Goal: Task Accomplishment & Management: Complete application form

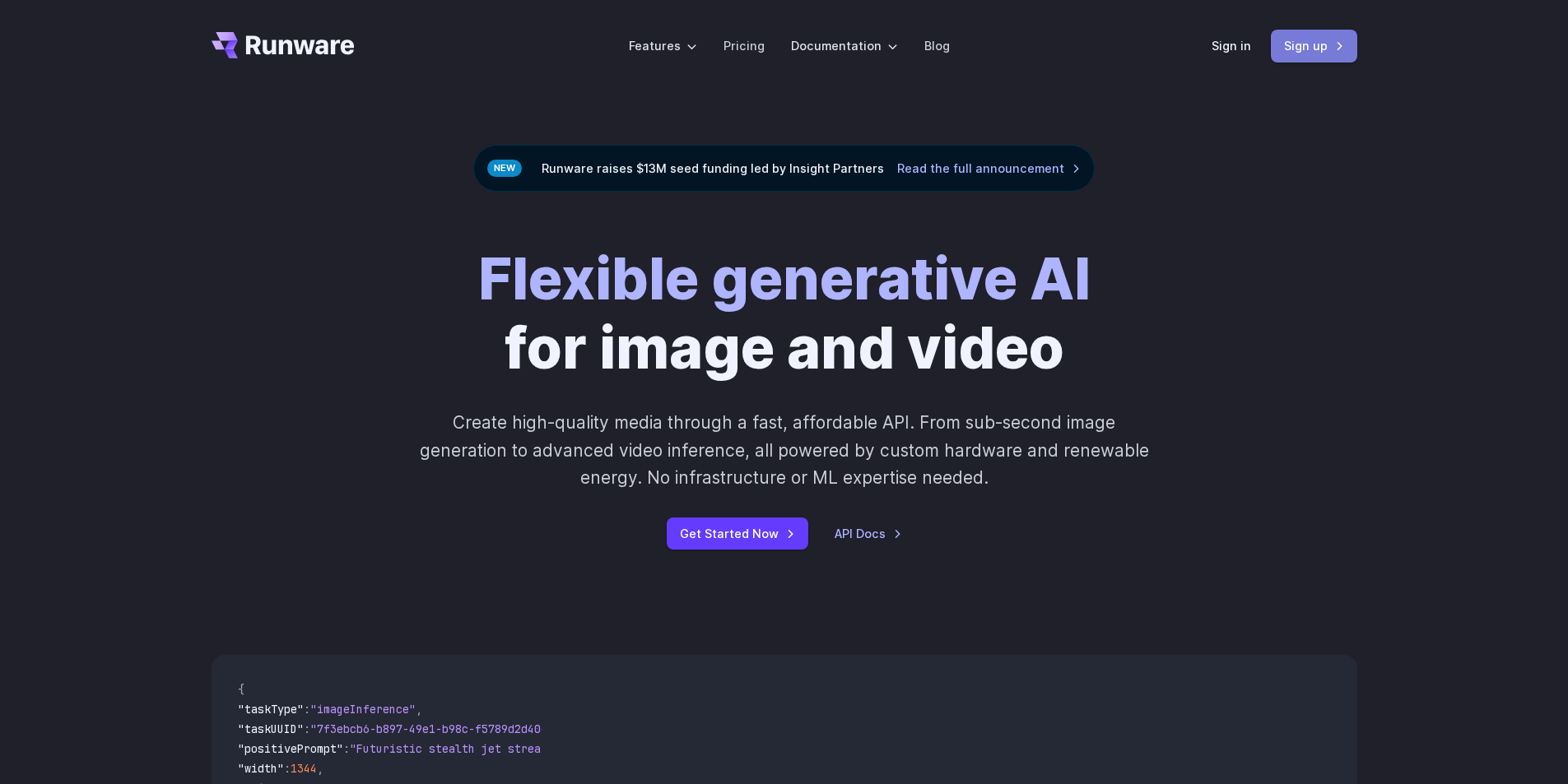
click at [1282, 46] on link "Sign up" at bounding box center [1314, 45] width 86 height 32
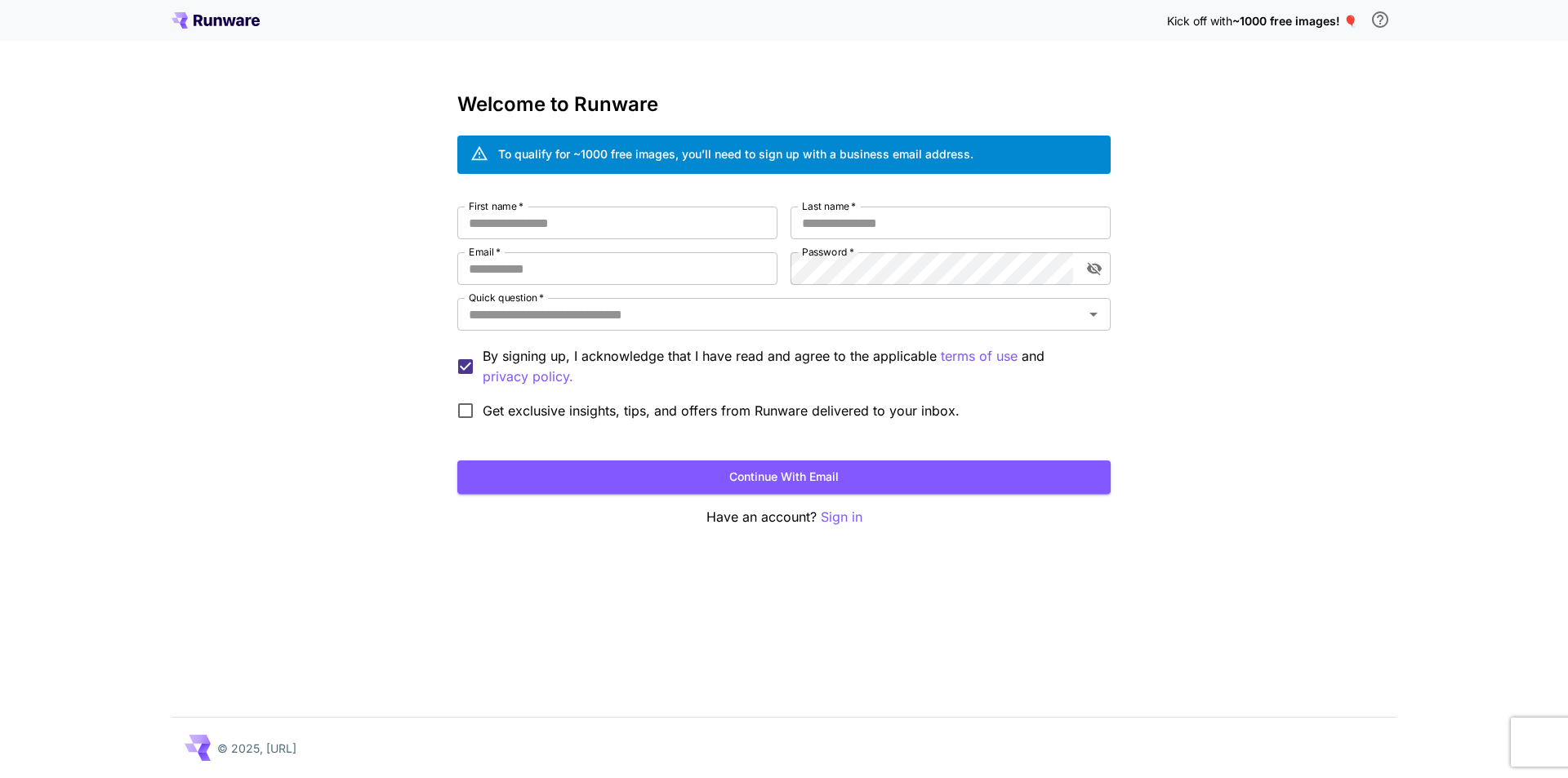
click at [653, 241] on div "First name   * First name   * Last name   * Last name   * Email   * Email   * P…" at bounding box center [784, 317] width 654 height 222
click at [667, 214] on input "First name   *" at bounding box center [617, 223] width 320 height 32
type input "****"
click at [996, 202] on div "Welcome to Runware To qualify for ~1000 free images, you’ll need to sign up wit…" at bounding box center [784, 310] width 654 height 435
click at [994, 208] on input "Last name   *" at bounding box center [950, 223] width 320 height 32
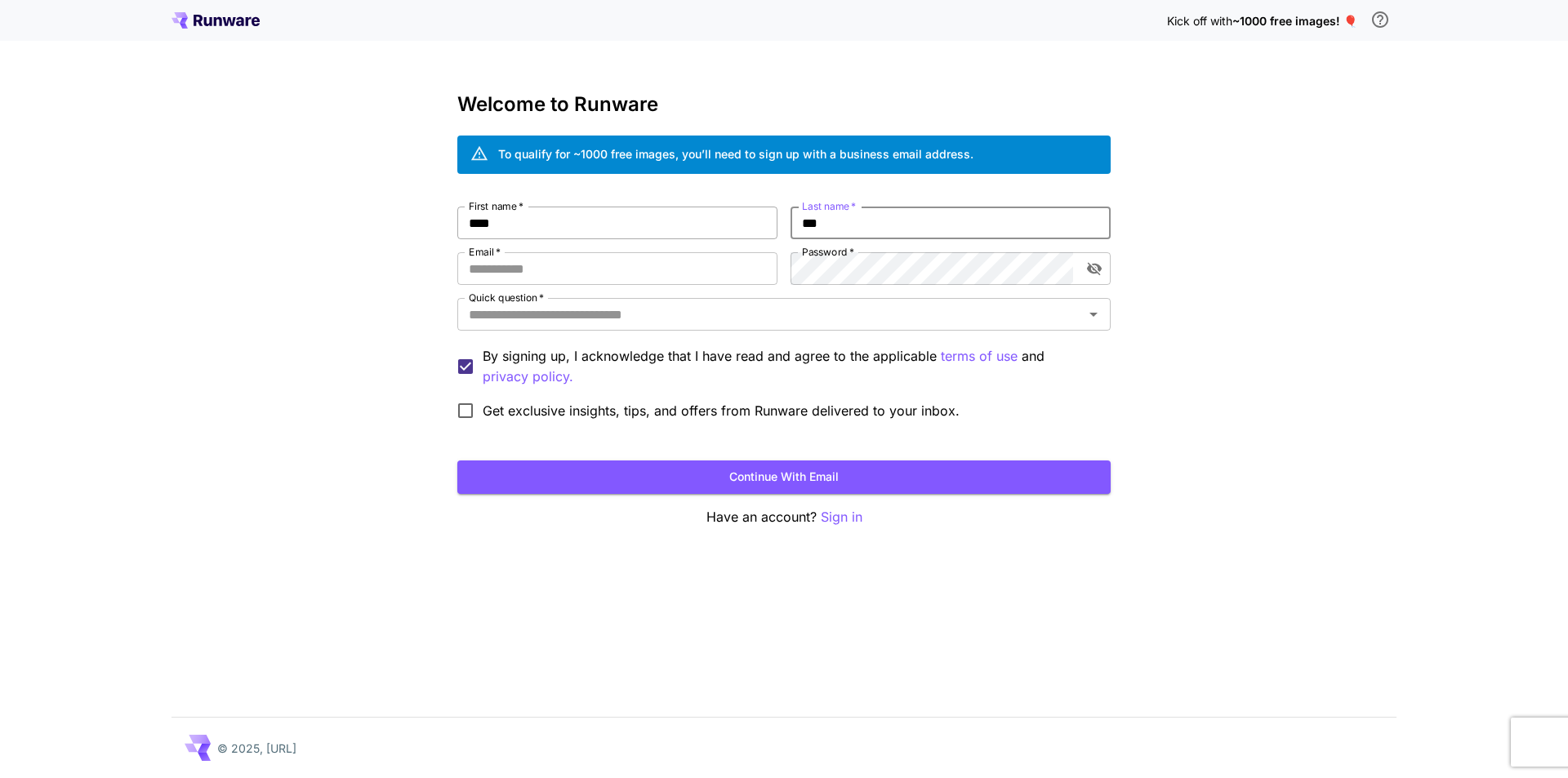
type input "***"
click at [711, 233] on input "****" at bounding box center [617, 223] width 320 height 32
drag, startPoint x: 711, startPoint y: 266, endPoint x: 877, endPoint y: 206, distance: 176.5
click at [712, 266] on input "Email   *" at bounding box center [617, 269] width 320 height 32
paste input "**********"
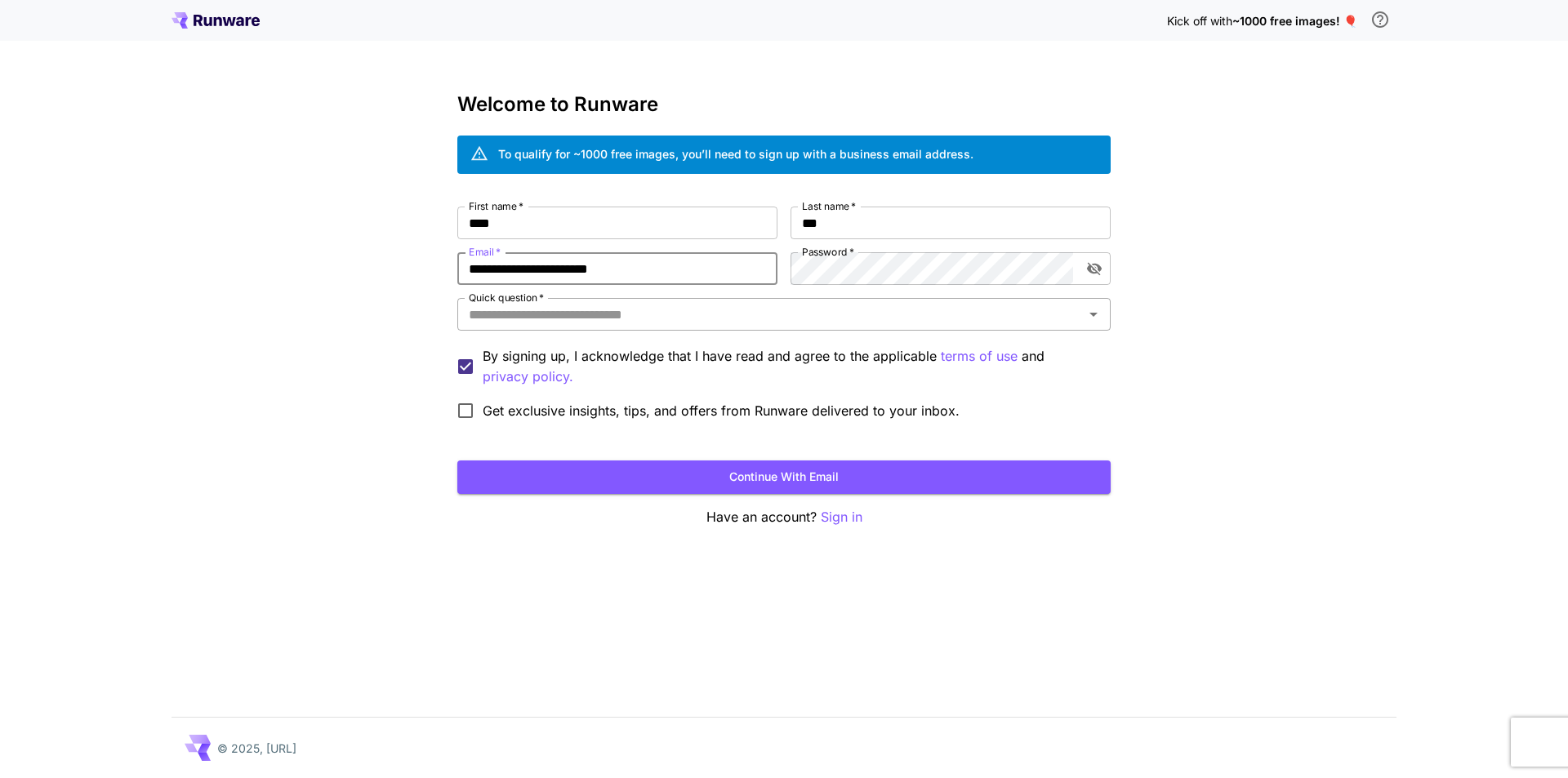
type input "**********"
click at [525, 317] on input "Quick question   *" at bounding box center [771, 314] width 617 height 23
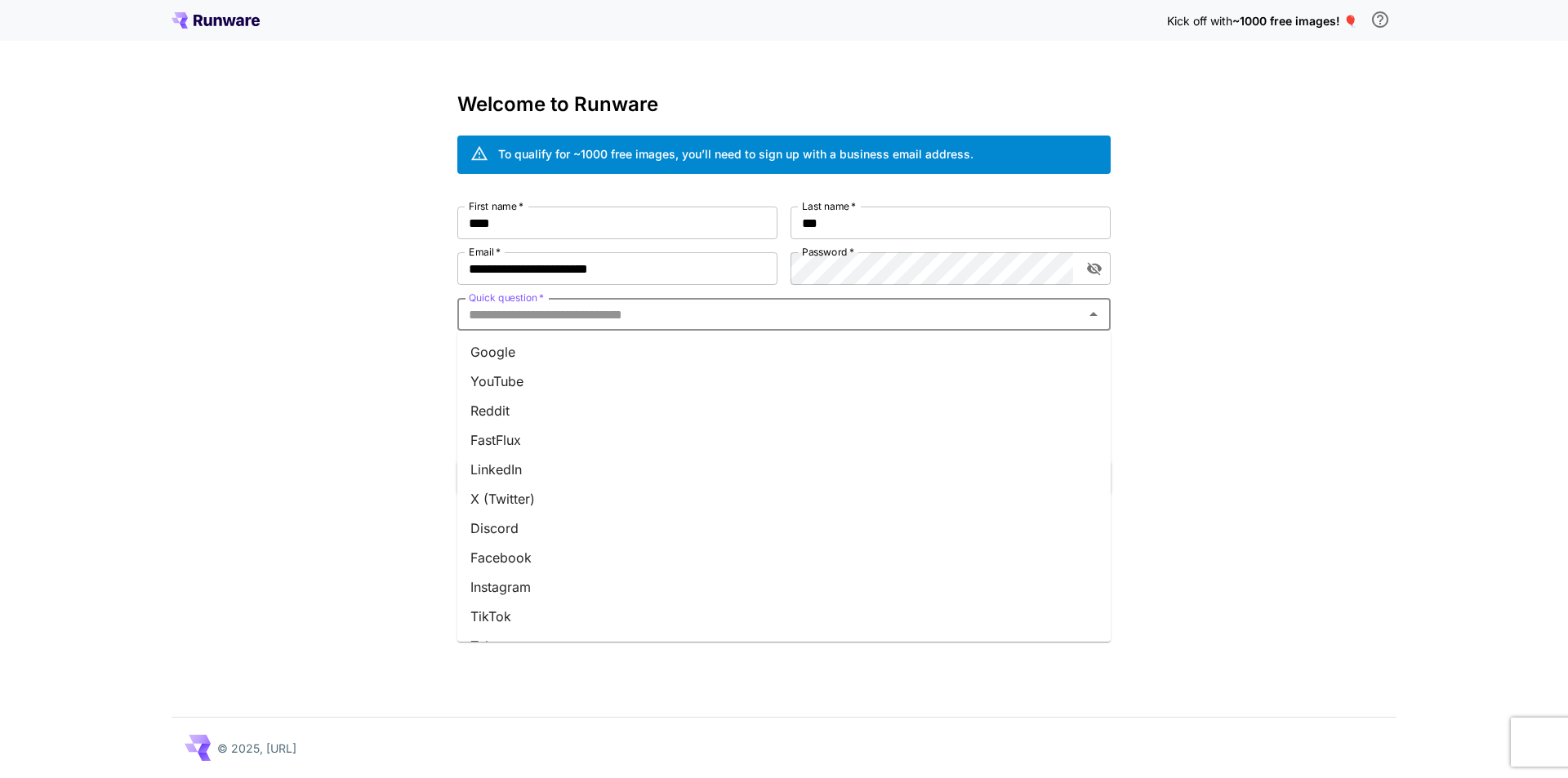
click at [554, 353] on li "Google" at bounding box center [784, 352] width 654 height 30
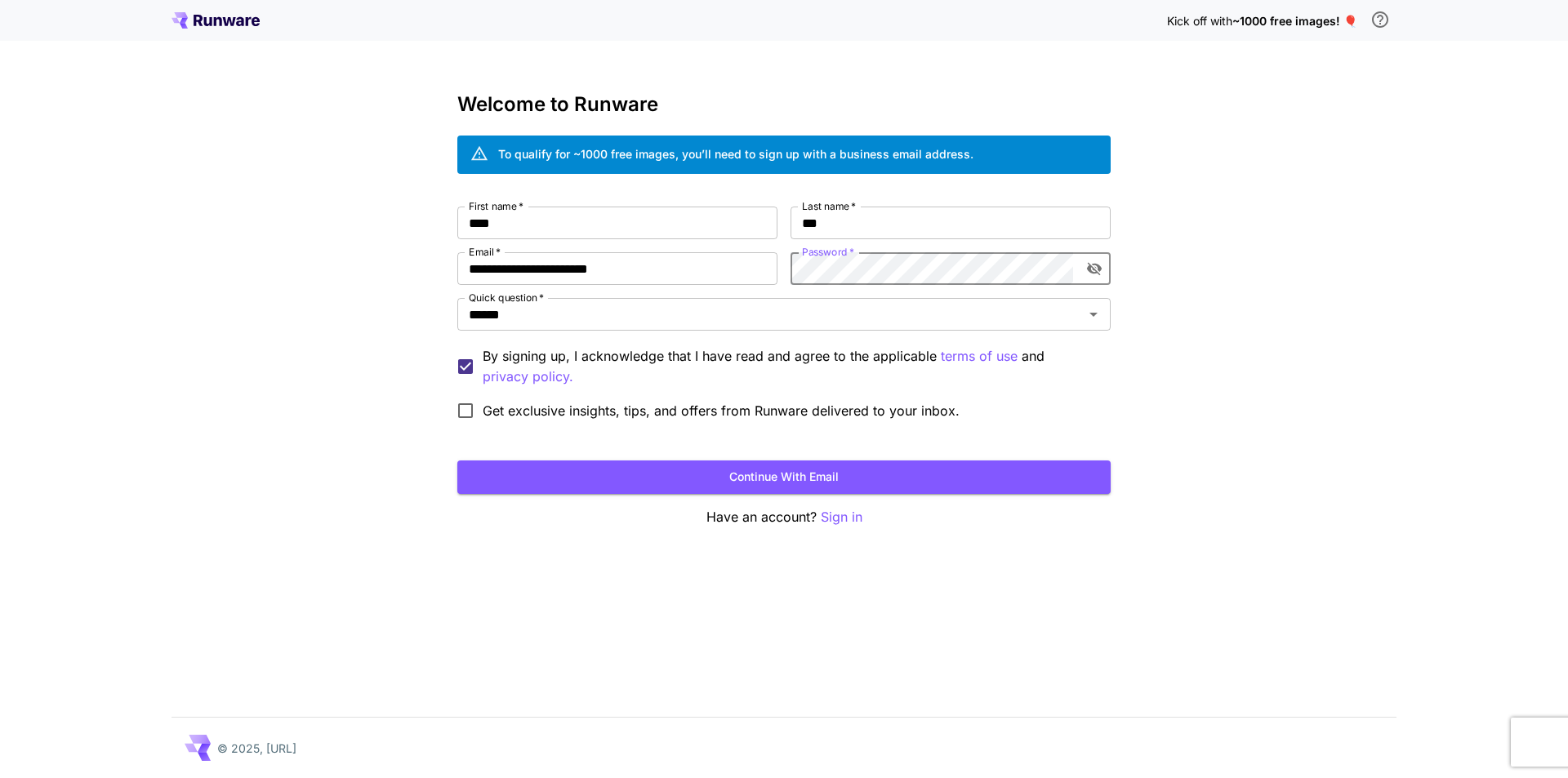
click at [1085, 269] on button "toggle password visibility" at bounding box center [1095, 269] width 30 height 30
click at [656, 416] on span "Get exclusive insights, tips, and offers from Runware delivered to your inbox." at bounding box center [720, 411] width 477 height 20
drag, startPoint x: 700, startPoint y: 410, endPoint x: 705, endPoint y: 449, distance: 39.3
click at [701, 410] on span "Get exclusive insights, tips, and offers from Runware delivered to your inbox." at bounding box center [720, 411] width 477 height 20
click at [710, 463] on button "Continue with email" at bounding box center [784, 477] width 654 height 33
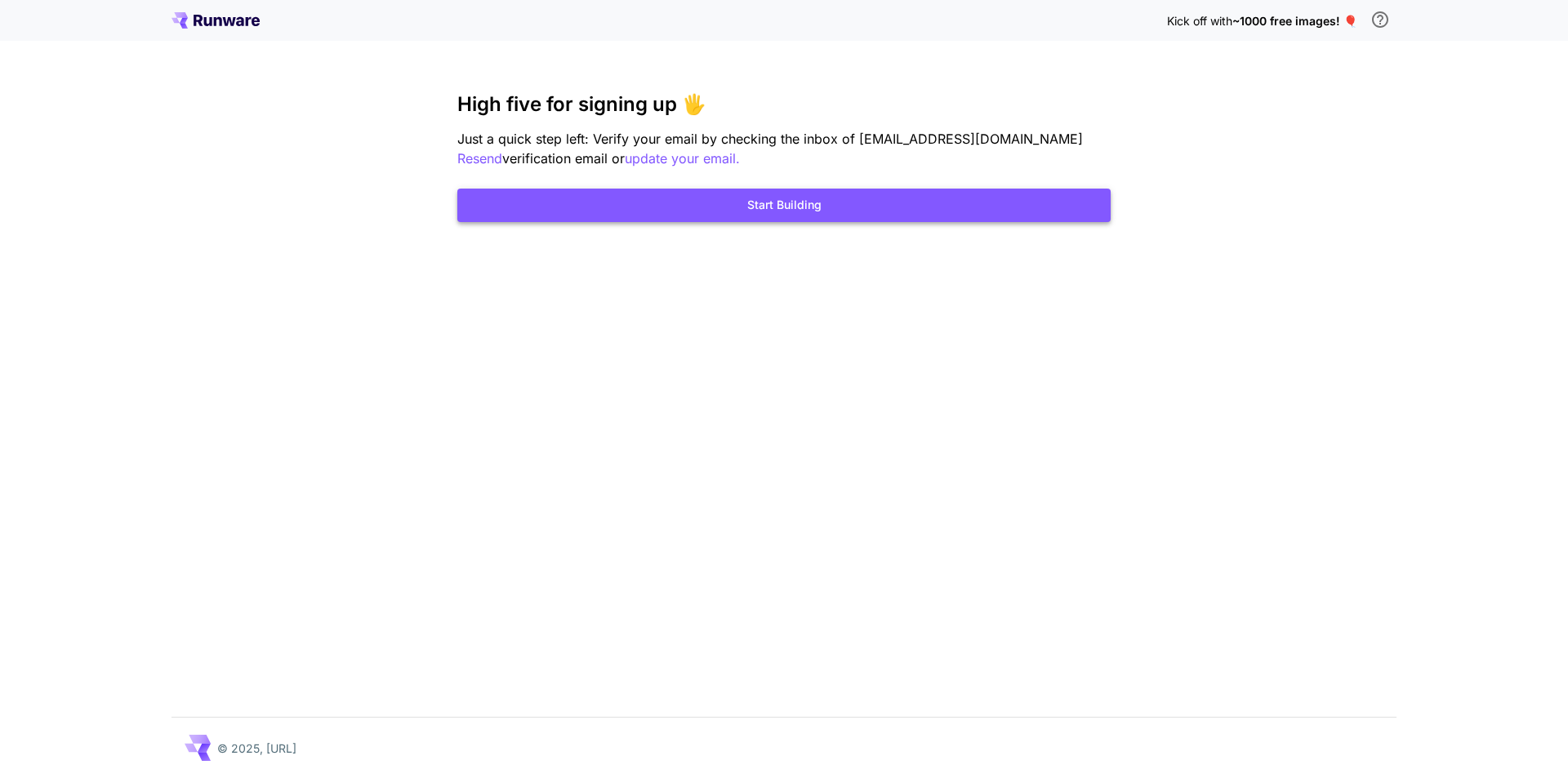
click at [847, 212] on button "Start Building" at bounding box center [784, 205] width 654 height 33
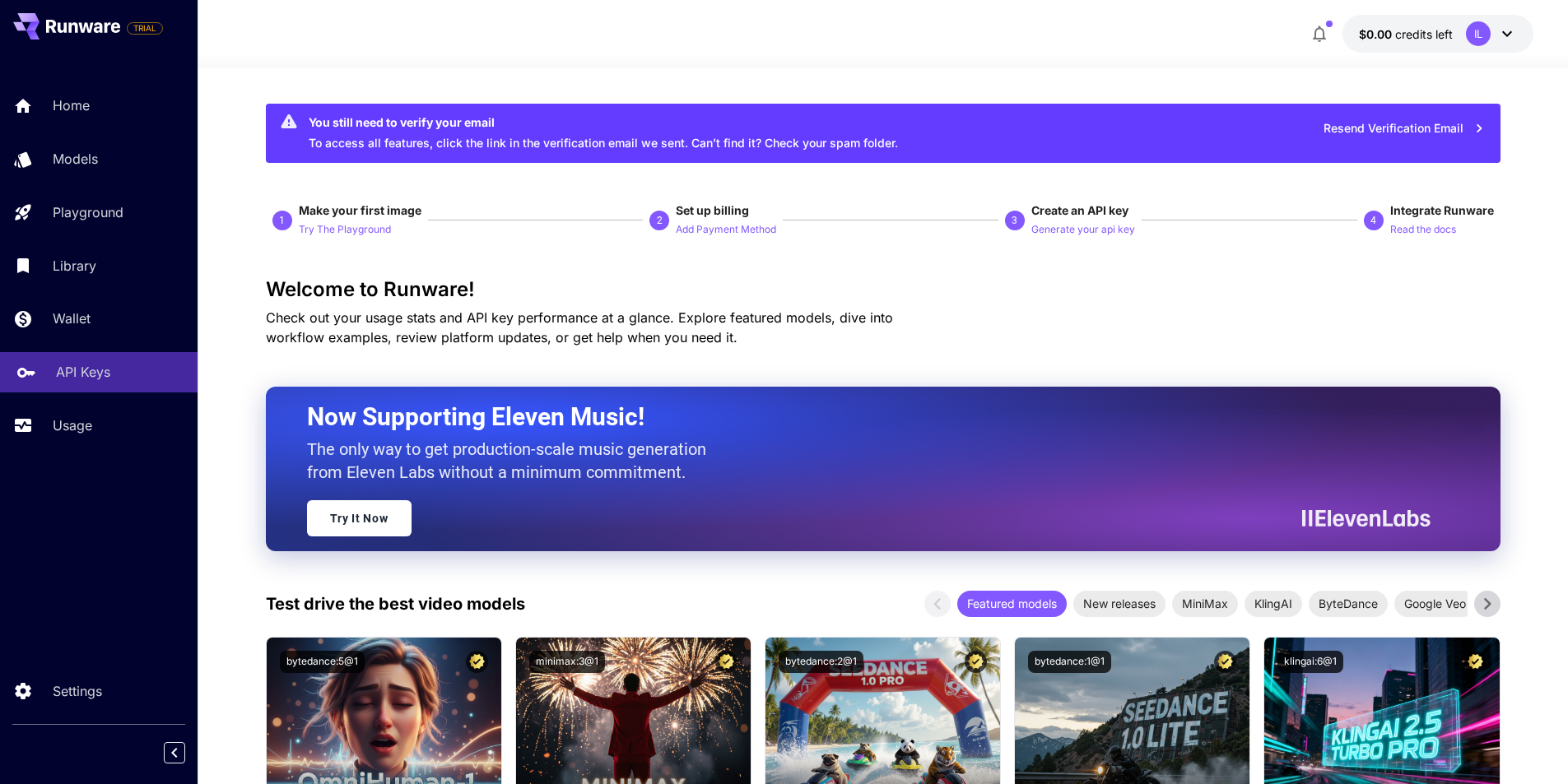
click at [93, 372] on p "API Keys" at bounding box center [84, 372] width 55 height 20
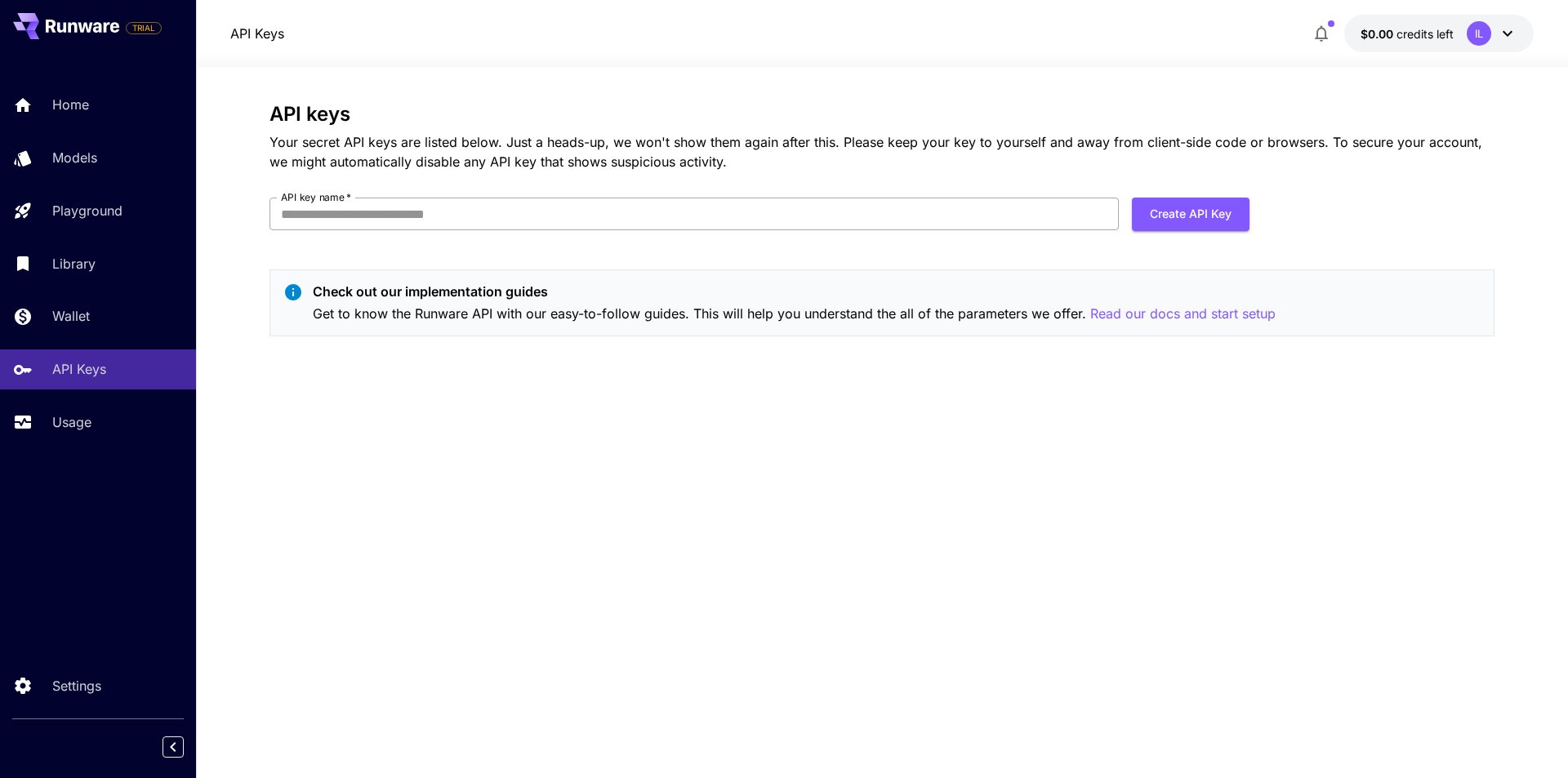
click at [690, 208] on input "API key name   *" at bounding box center [694, 214] width 849 height 32
click at [1195, 214] on button "Create API Key" at bounding box center [1191, 214] width 117 height 33
type input "***"
click at [1187, 194] on div "API keys Your secret API keys are listed below. Just a heads-up, we won't show …" at bounding box center [882, 226] width 1225 height 247
click at [1186, 202] on button "Create API Key" at bounding box center [1191, 214] width 117 height 33
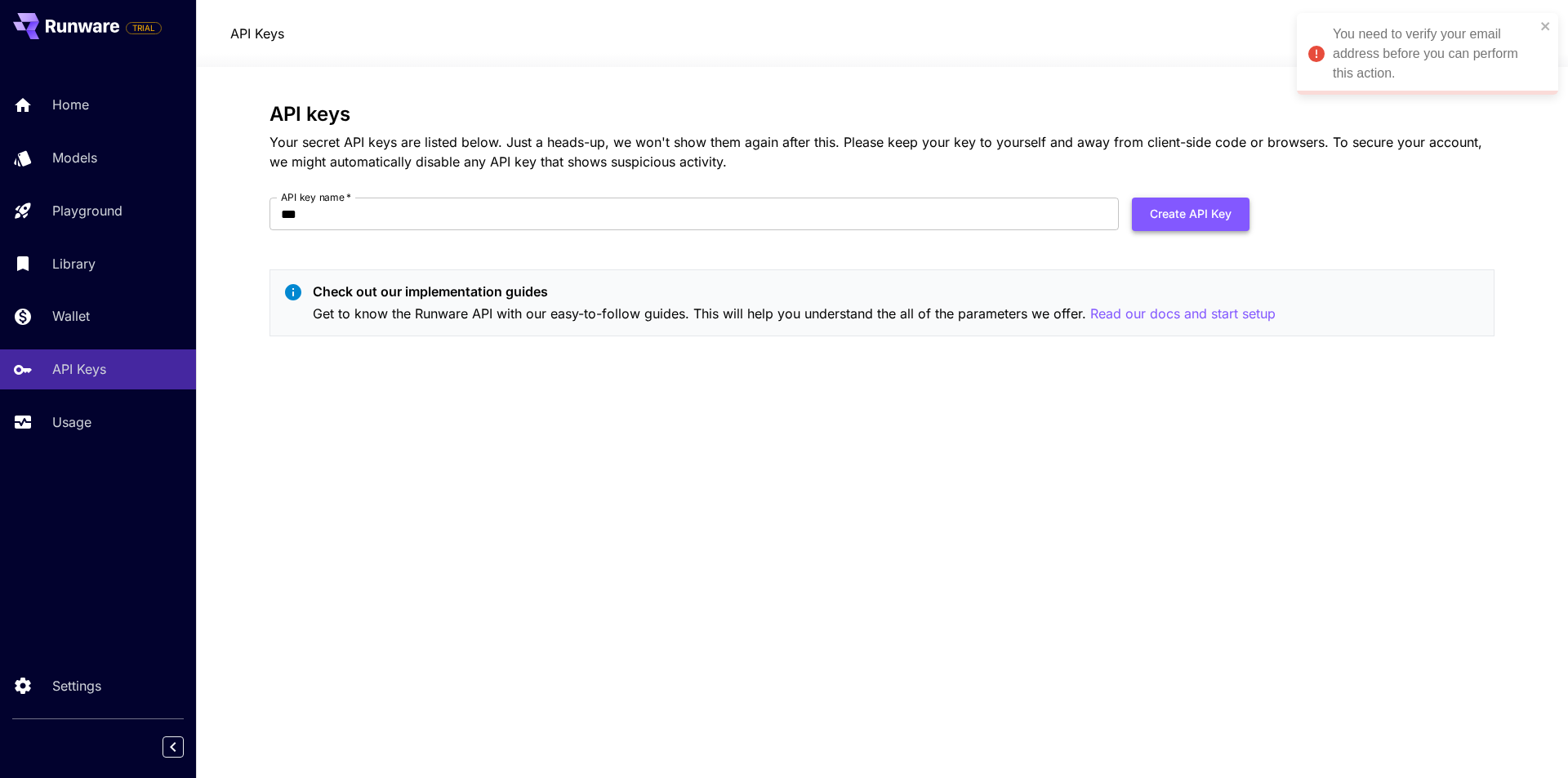
click at [1224, 197] on button "Create API Key" at bounding box center [1191, 214] width 117 height 33
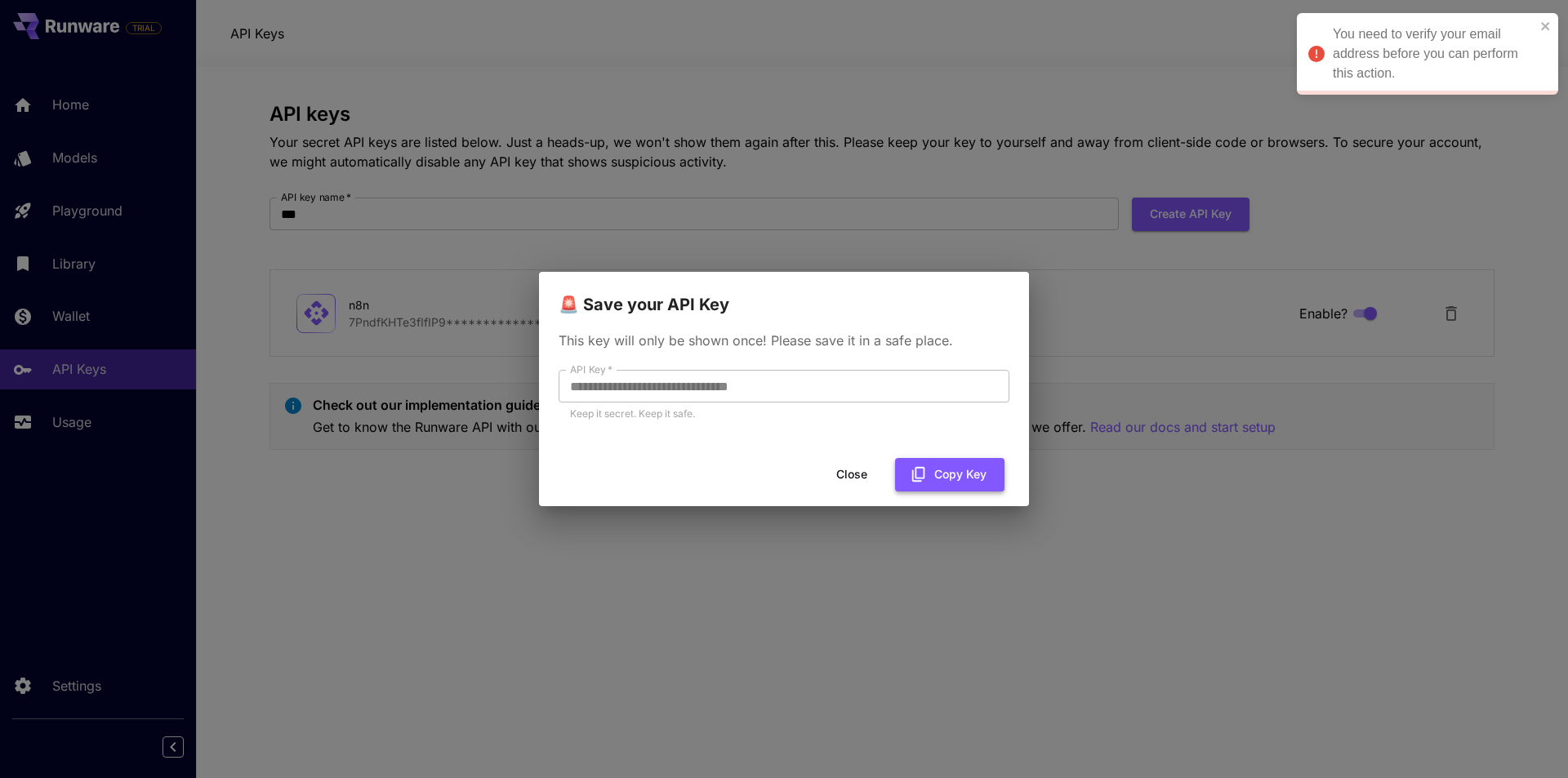
click at [949, 481] on button "Copy Key" at bounding box center [949, 474] width 109 height 33
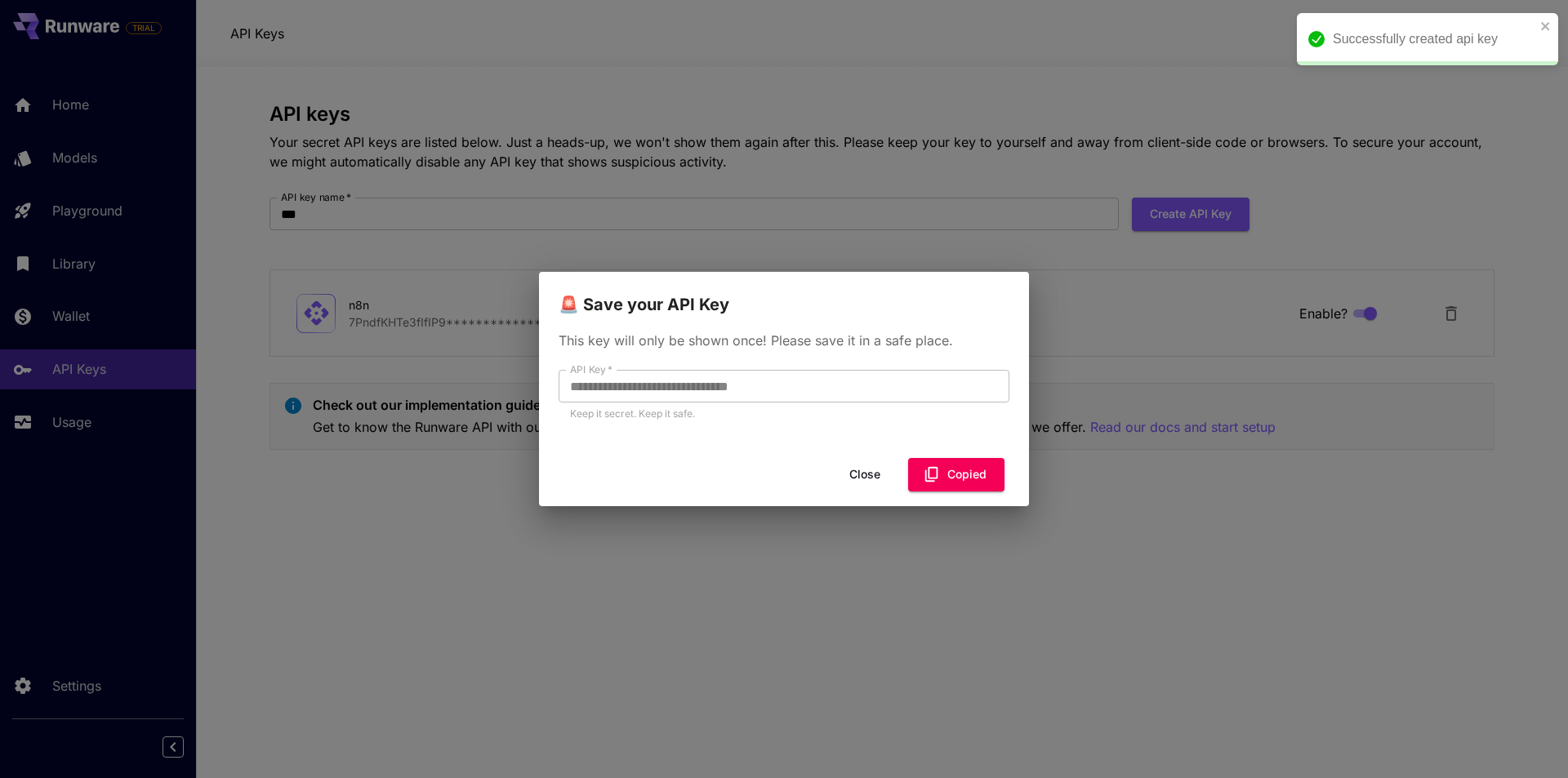
click at [857, 476] on button "Close" at bounding box center [866, 474] width 74 height 33
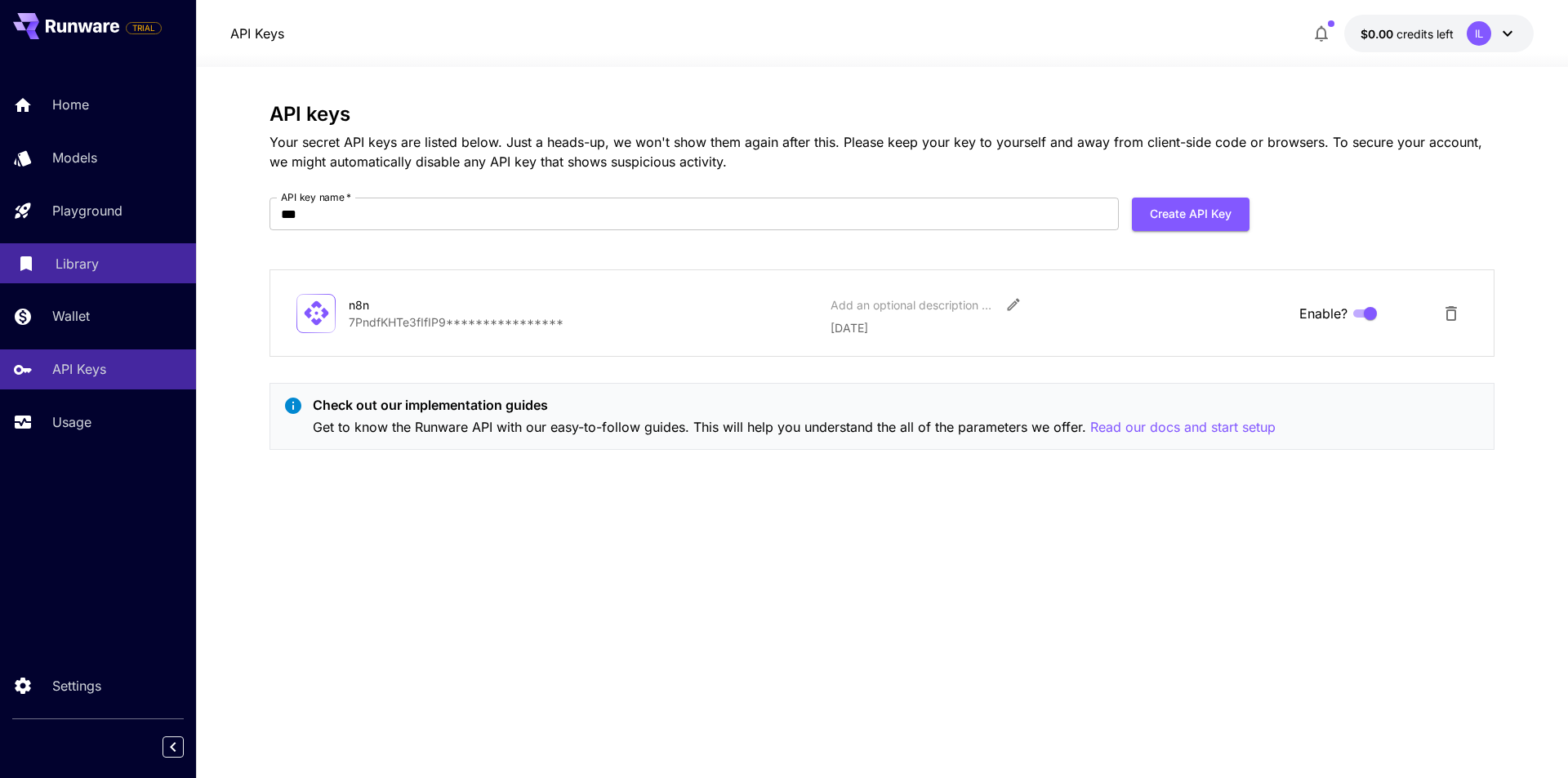
click at [63, 247] on link "Library" at bounding box center [97, 263] width 196 height 40
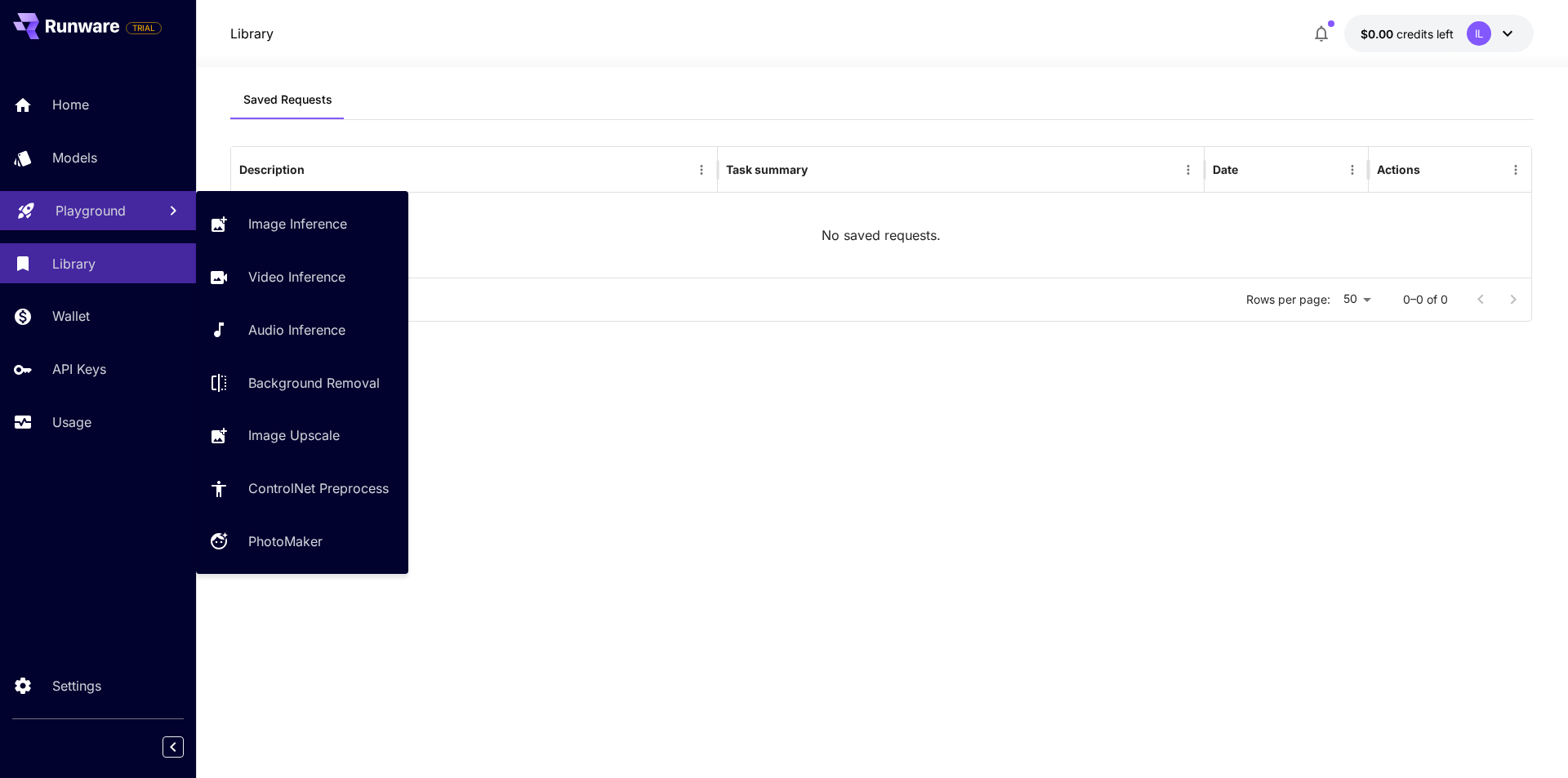
click at [113, 210] on p "Playground" at bounding box center [91, 211] width 70 height 20
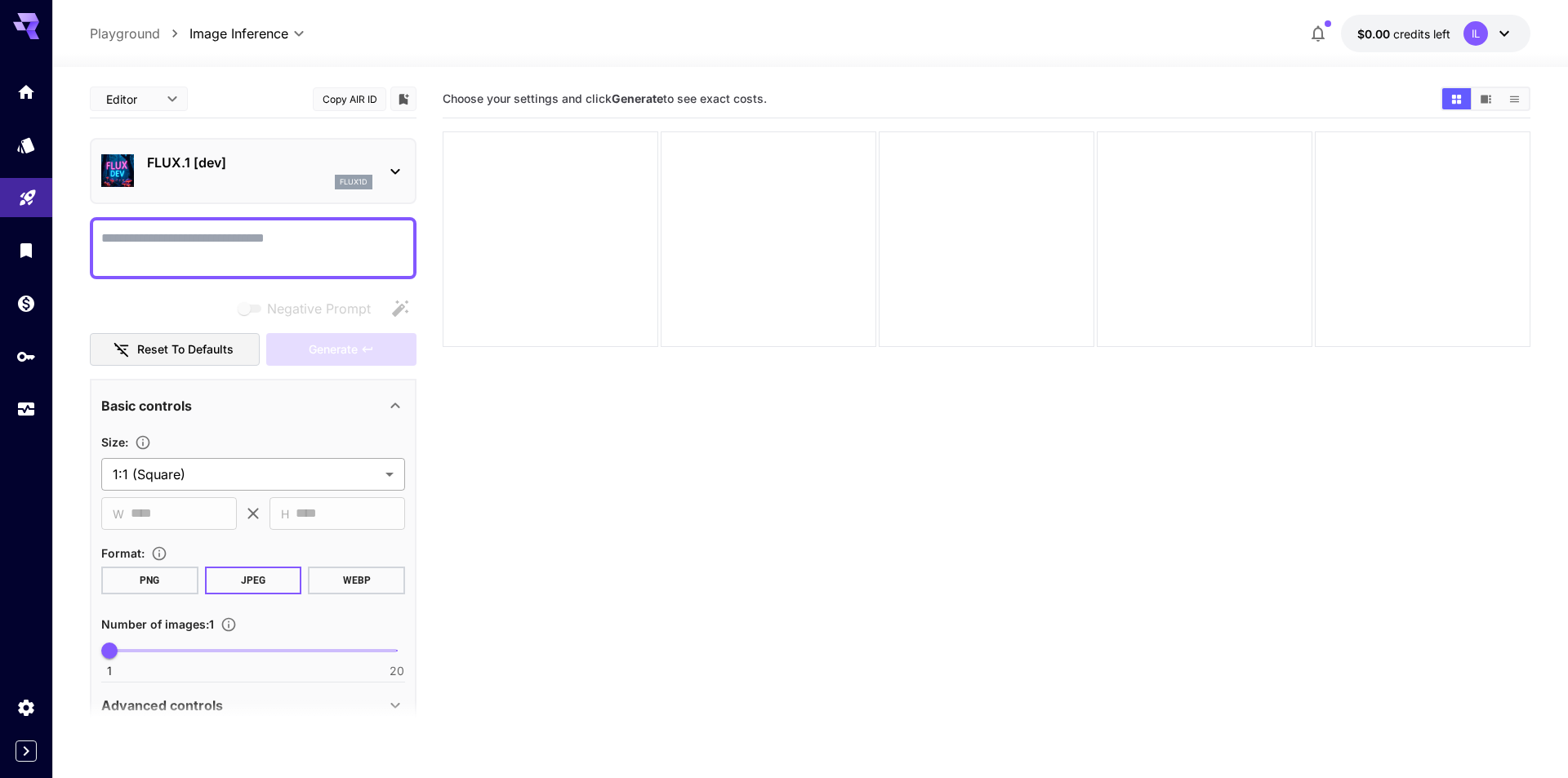
click at [243, 466] on body "**********" at bounding box center [784, 453] width 1568 height 907
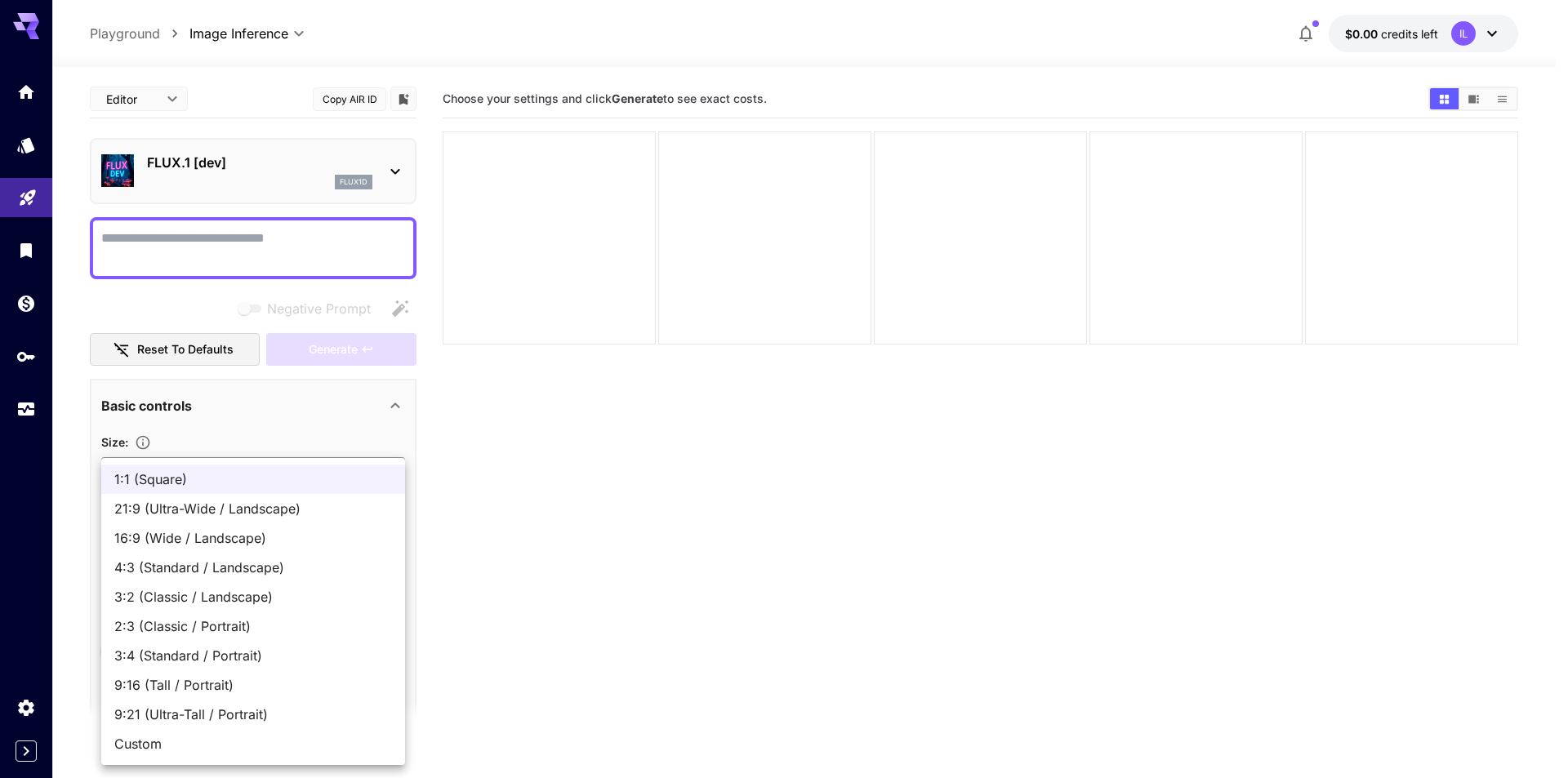
click at [283, 433] on div at bounding box center [784, 389] width 1568 height 778
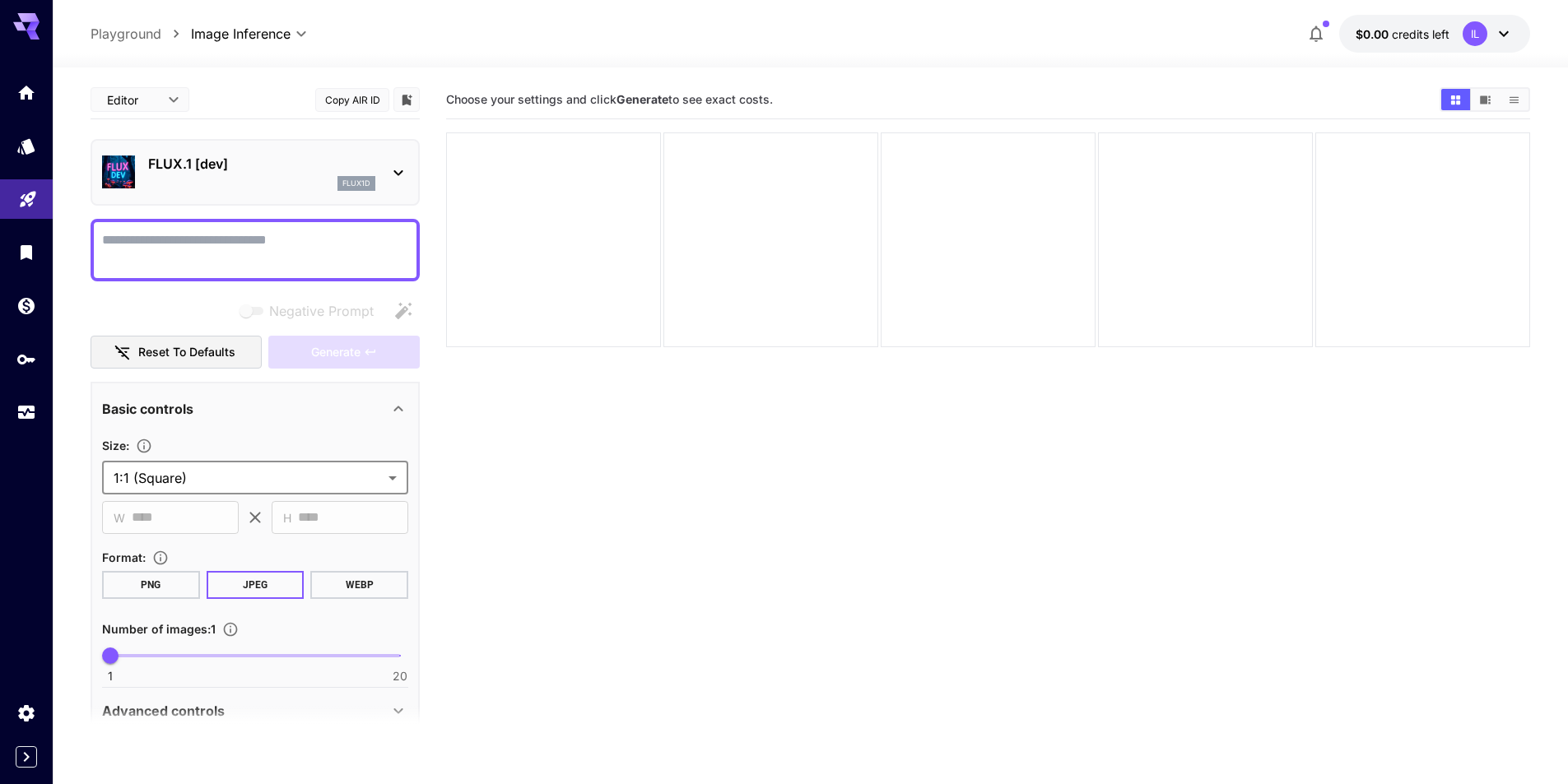
click at [223, 473] on body "**********" at bounding box center [784, 457] width 1568 height 914
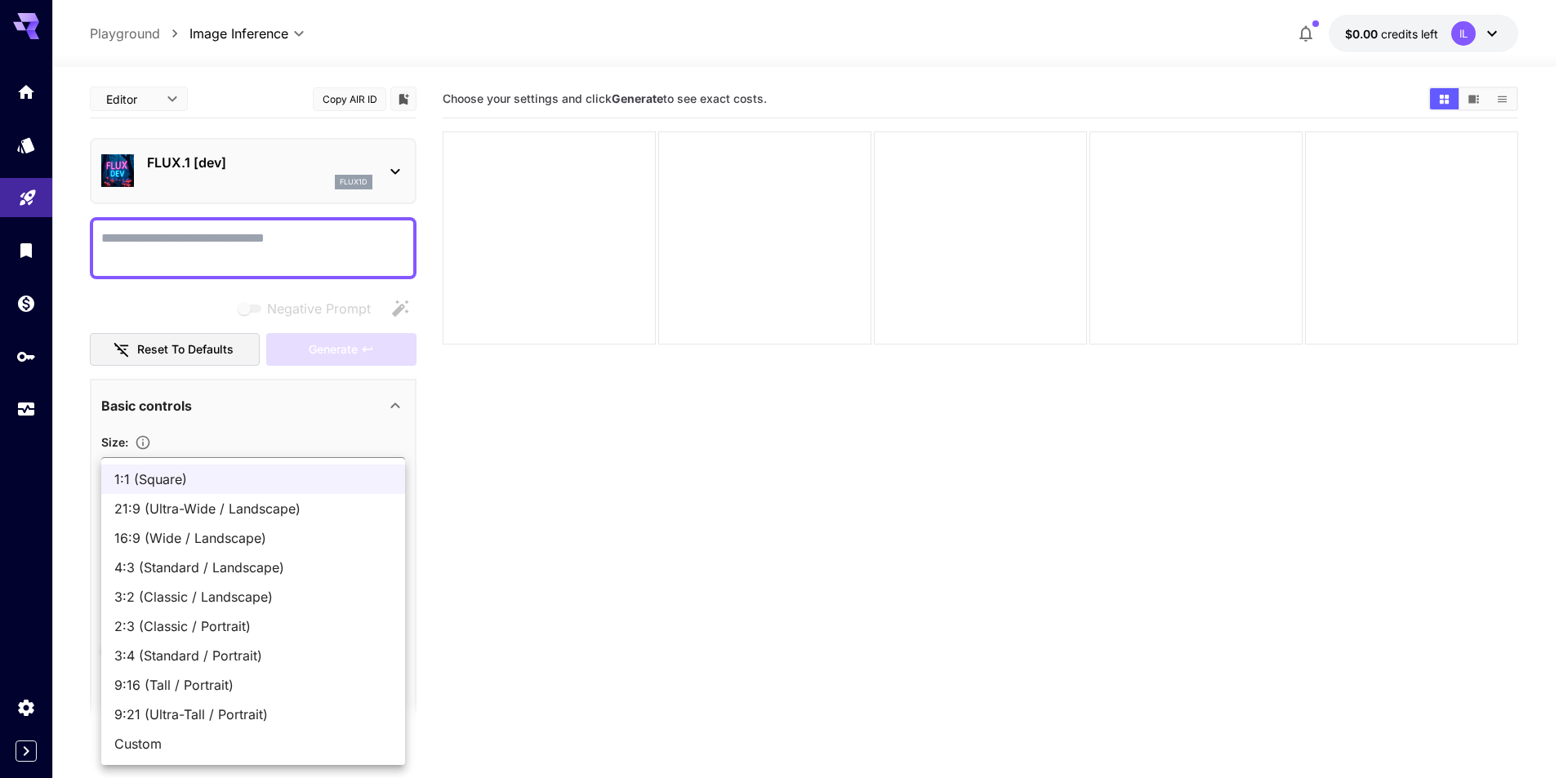
click at [196, 572] on span "4:3 (Standard / Landscape)" at bounding box center [253, 568] width 278 height 20
type input "**********"
type input "****"
type input "***"
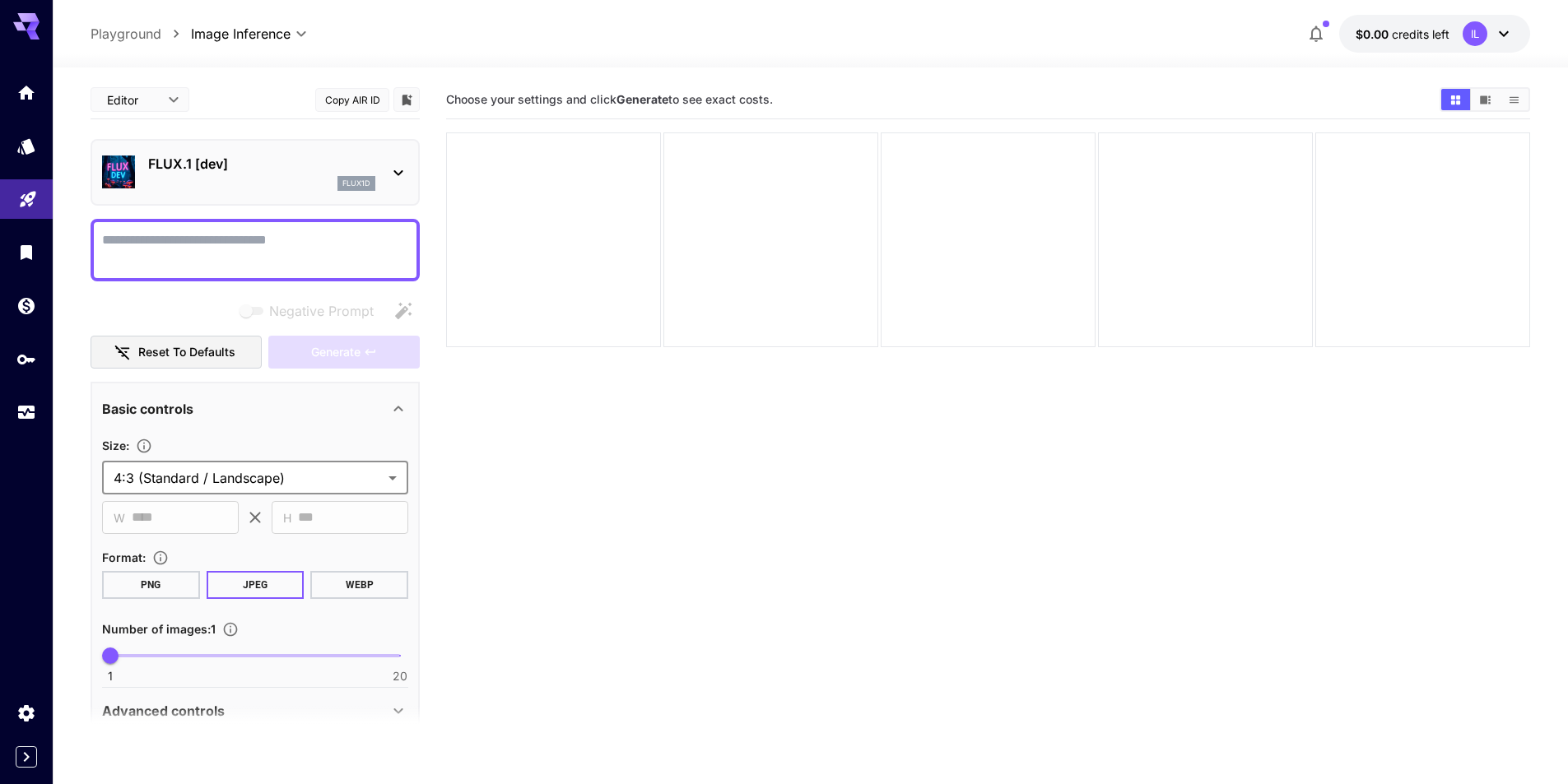
click at [200, 251] on textarea "Negative Prompt" at bounding box center [254, 250] width 306 height 39
paste textarea "**********"
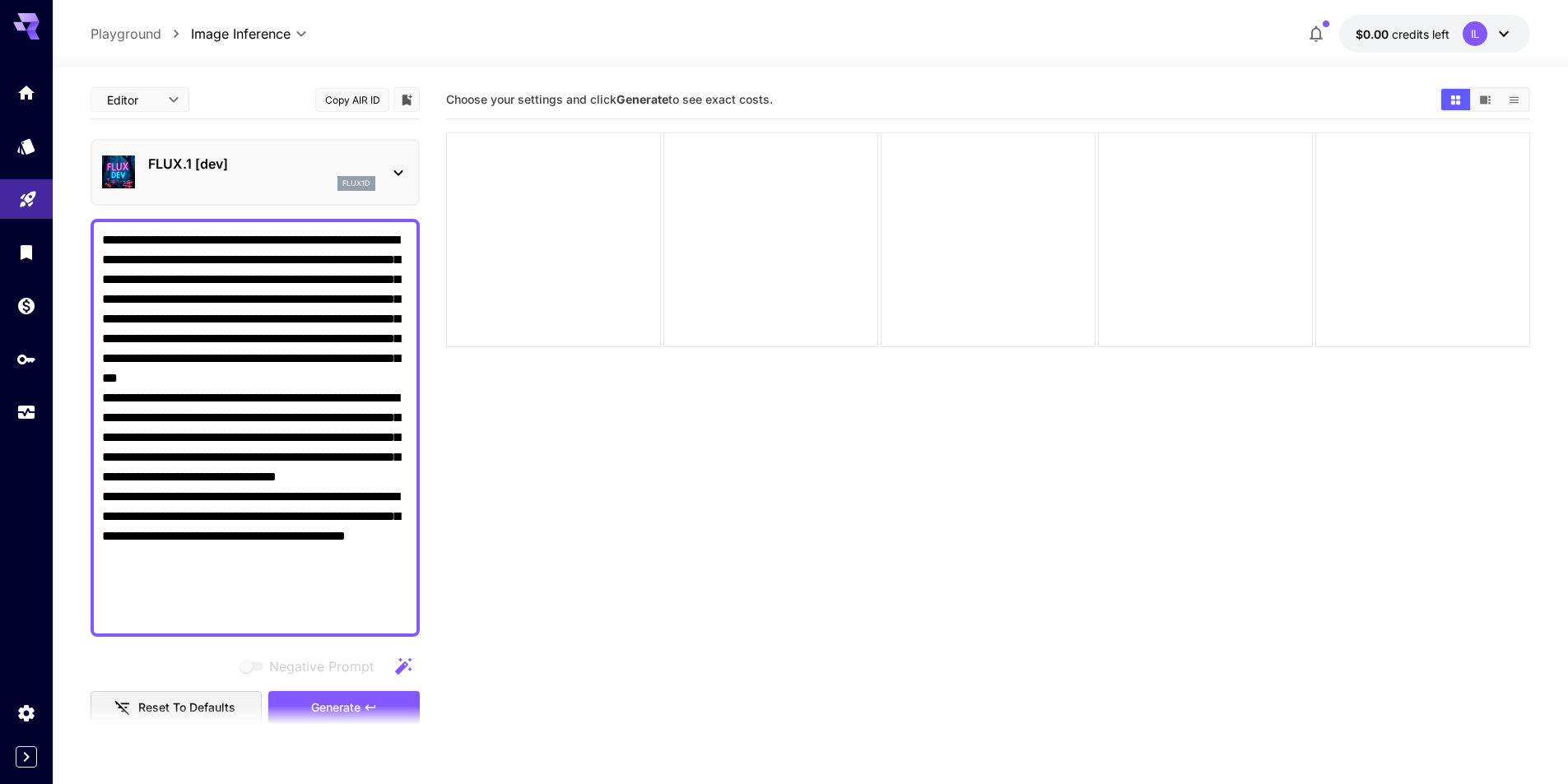
type textarea "**********"
click at [379, 709] on section at bounding box center [255, 726] width 329 height 41
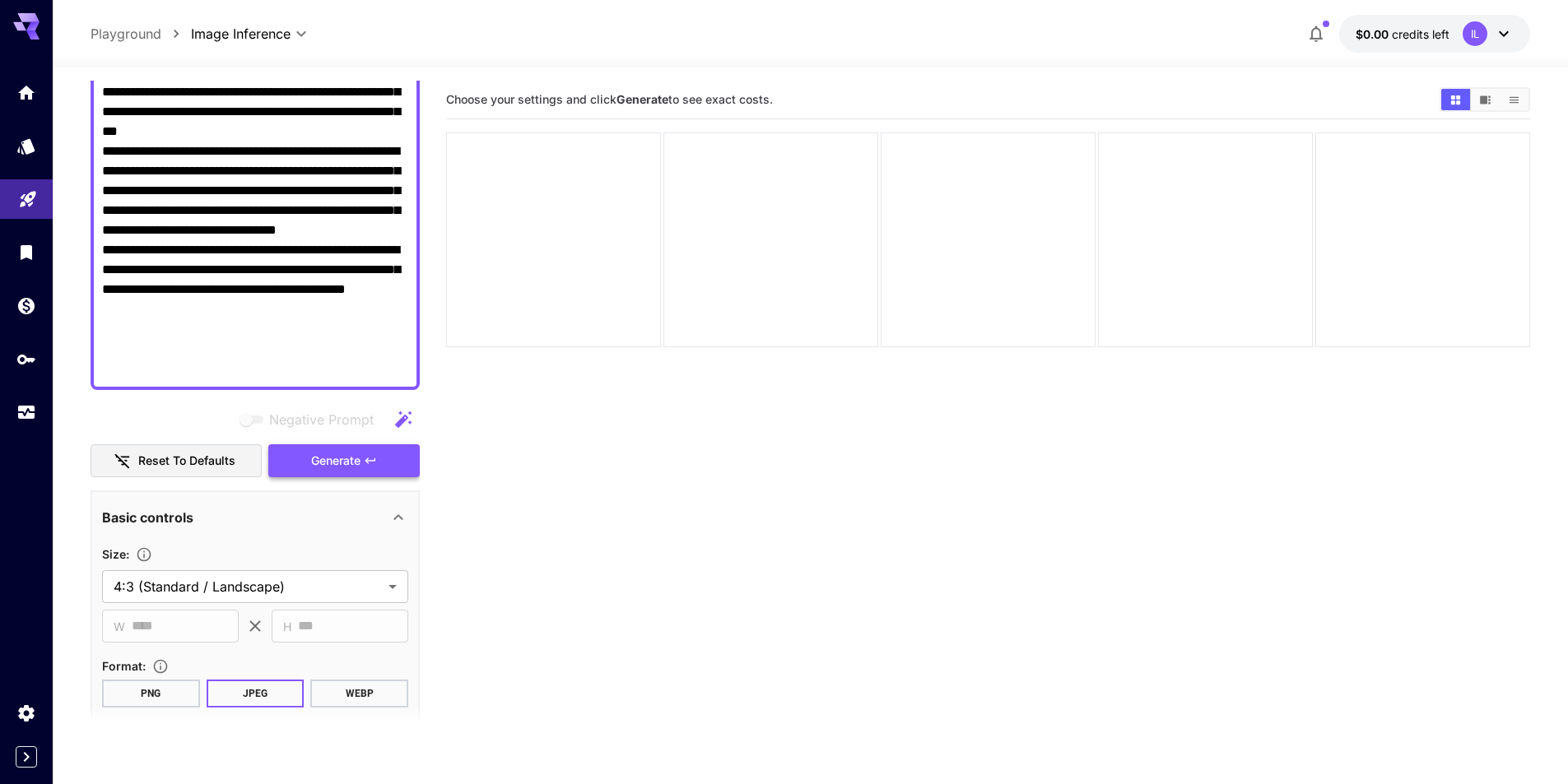
click at [362, 460] on button "Generate" at bounding box center [343, 461] width 152 height 34
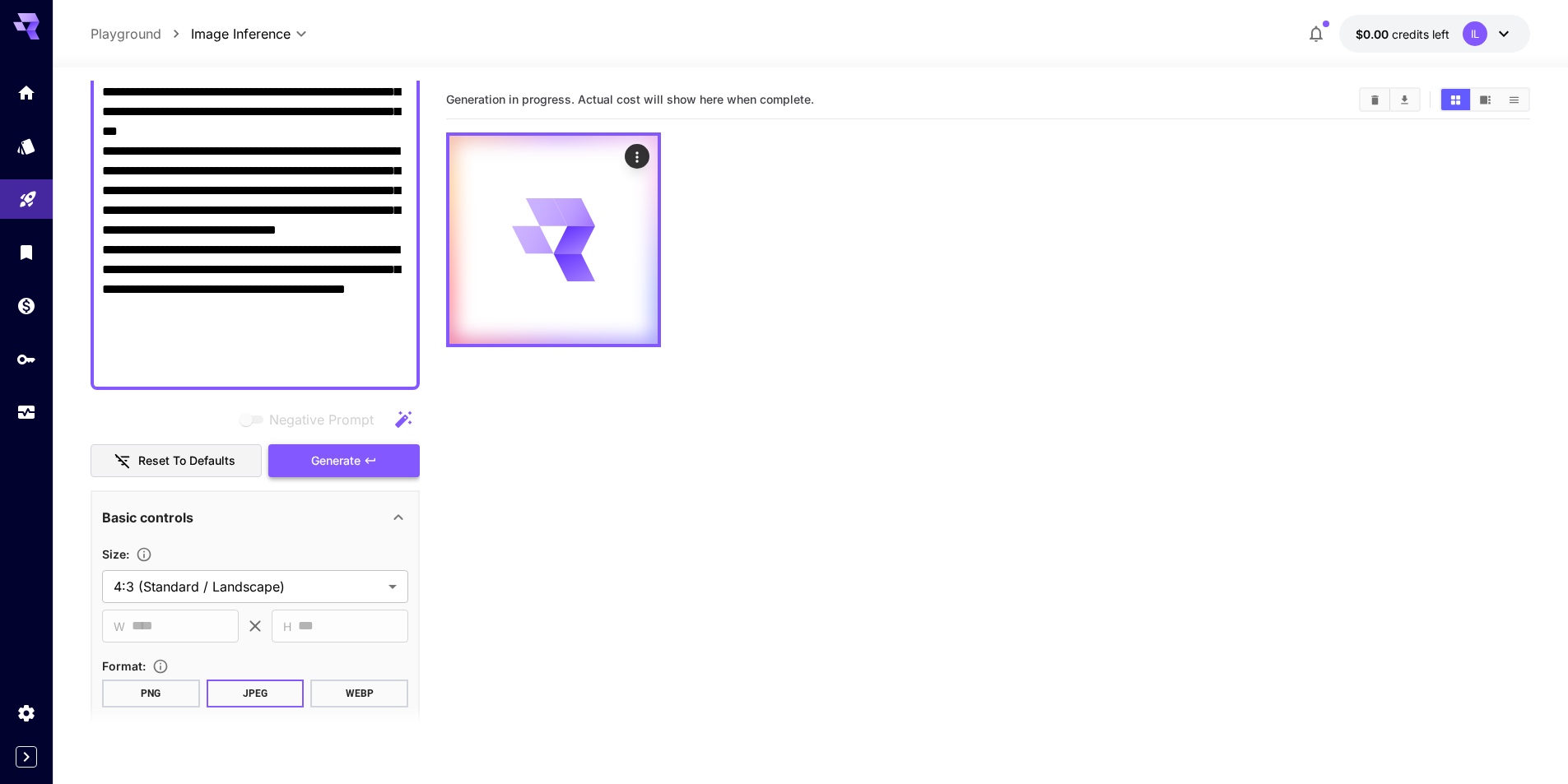
scroll to position [0, 0]
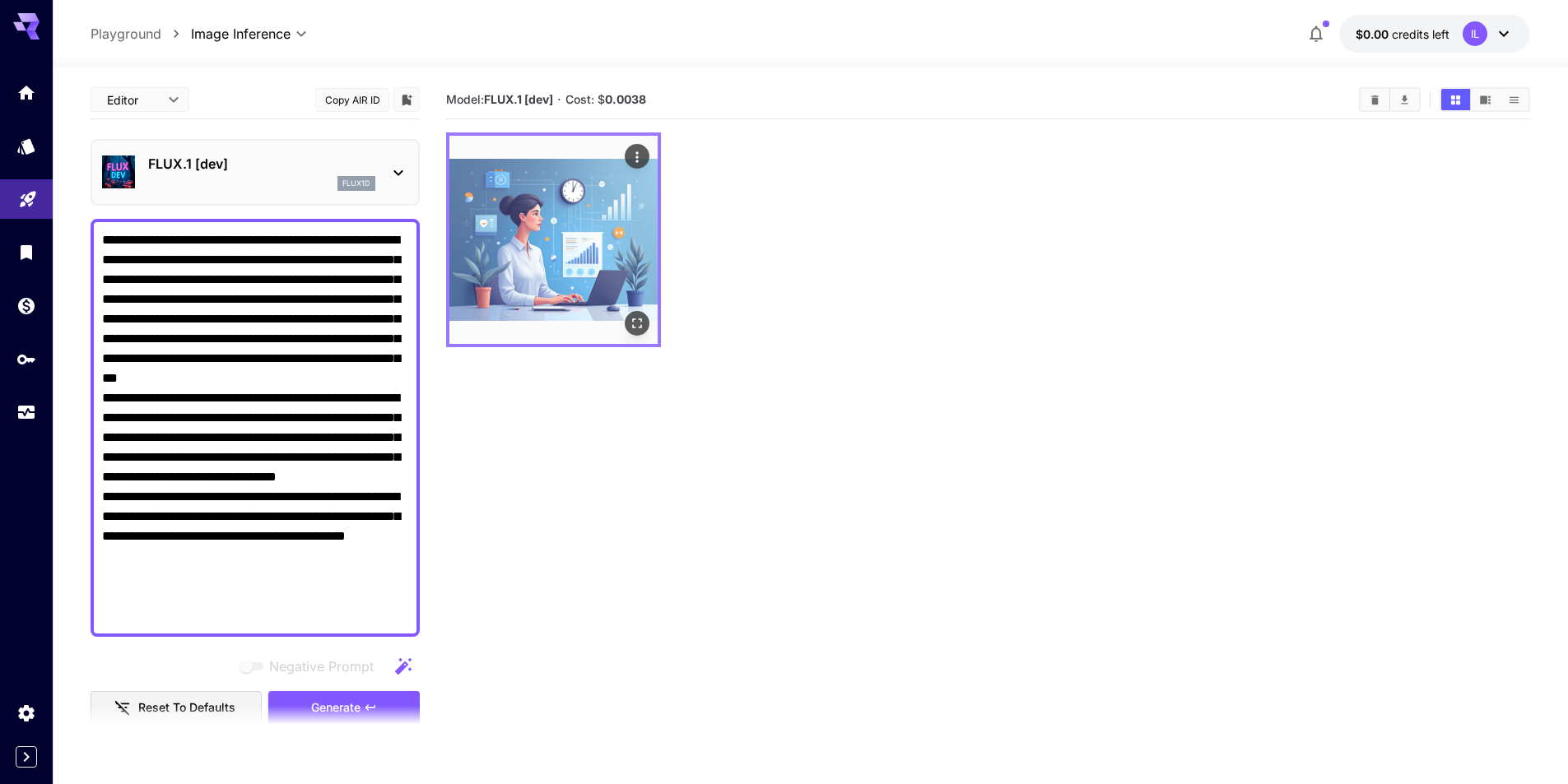
click at [608, 278] on img at bounding box center [553, 239] width 208 height 208
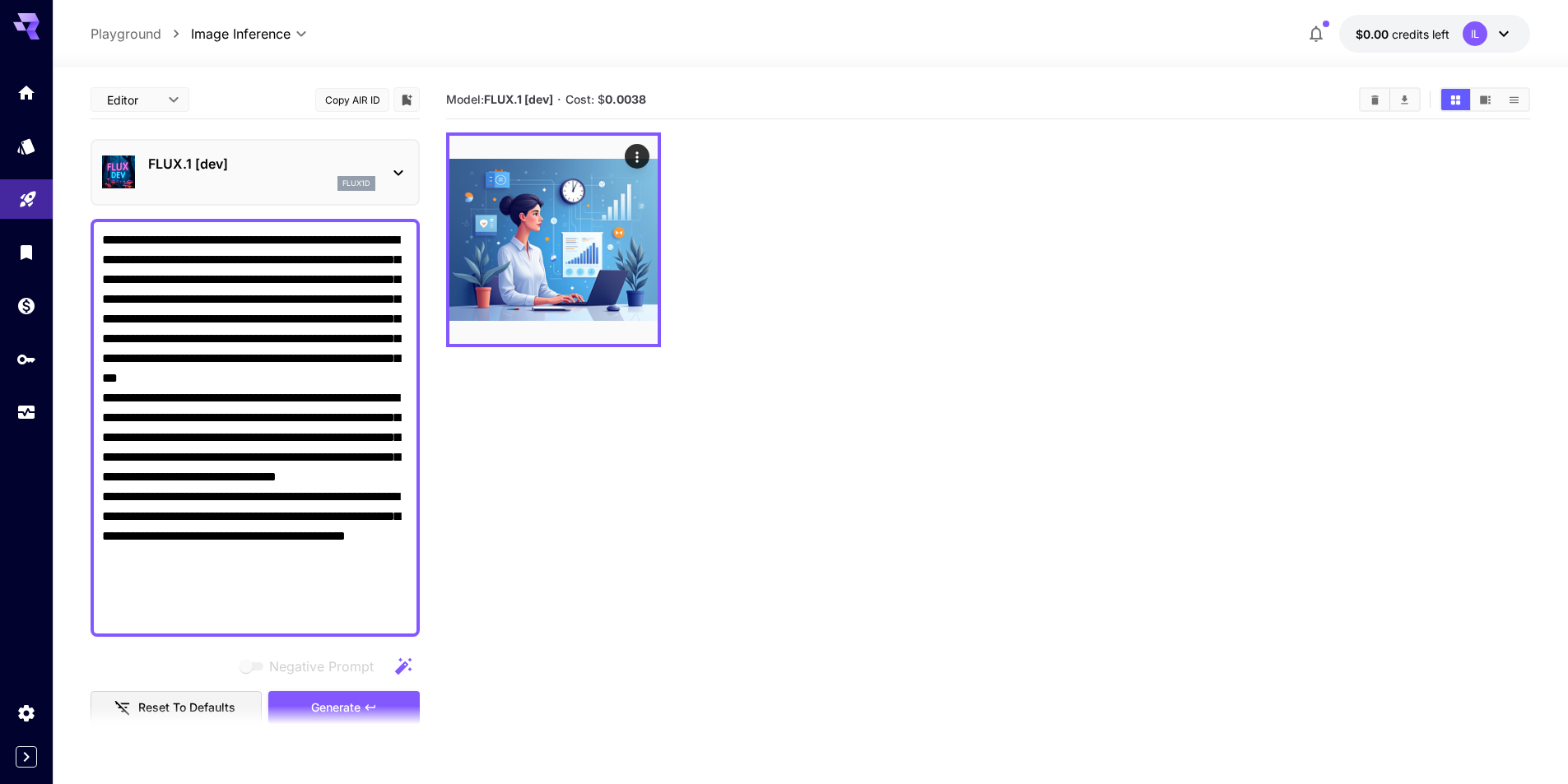
click at [635, 106] on h5 "Cost: $ 0.0038" at bounding box center [605, 99] width 81 height 15
click at [635, 101] on b "0.0038" at bounding box center [625, 98] width 41 height 14
click at [1394, 35] on span "credits left" at bounding box center [1420, 34] width 57 height 14
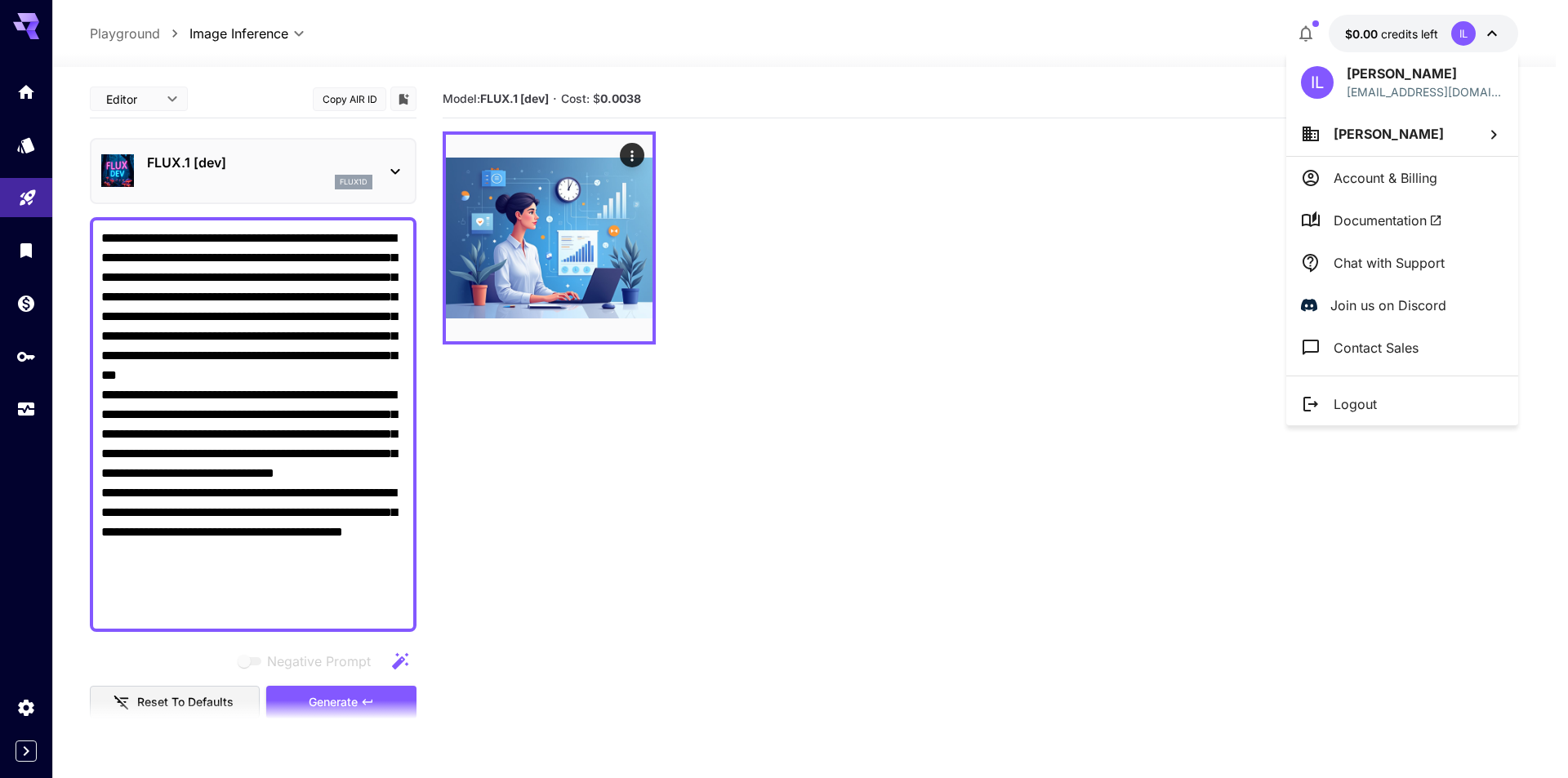
drag, startPoint x: 1050, startPoint y: 136, endPoint x: 958, endPoint y: 137, distance: 92.0
click at [1050, 137] on div at bounding box center [784, 389] width 1568 height 778
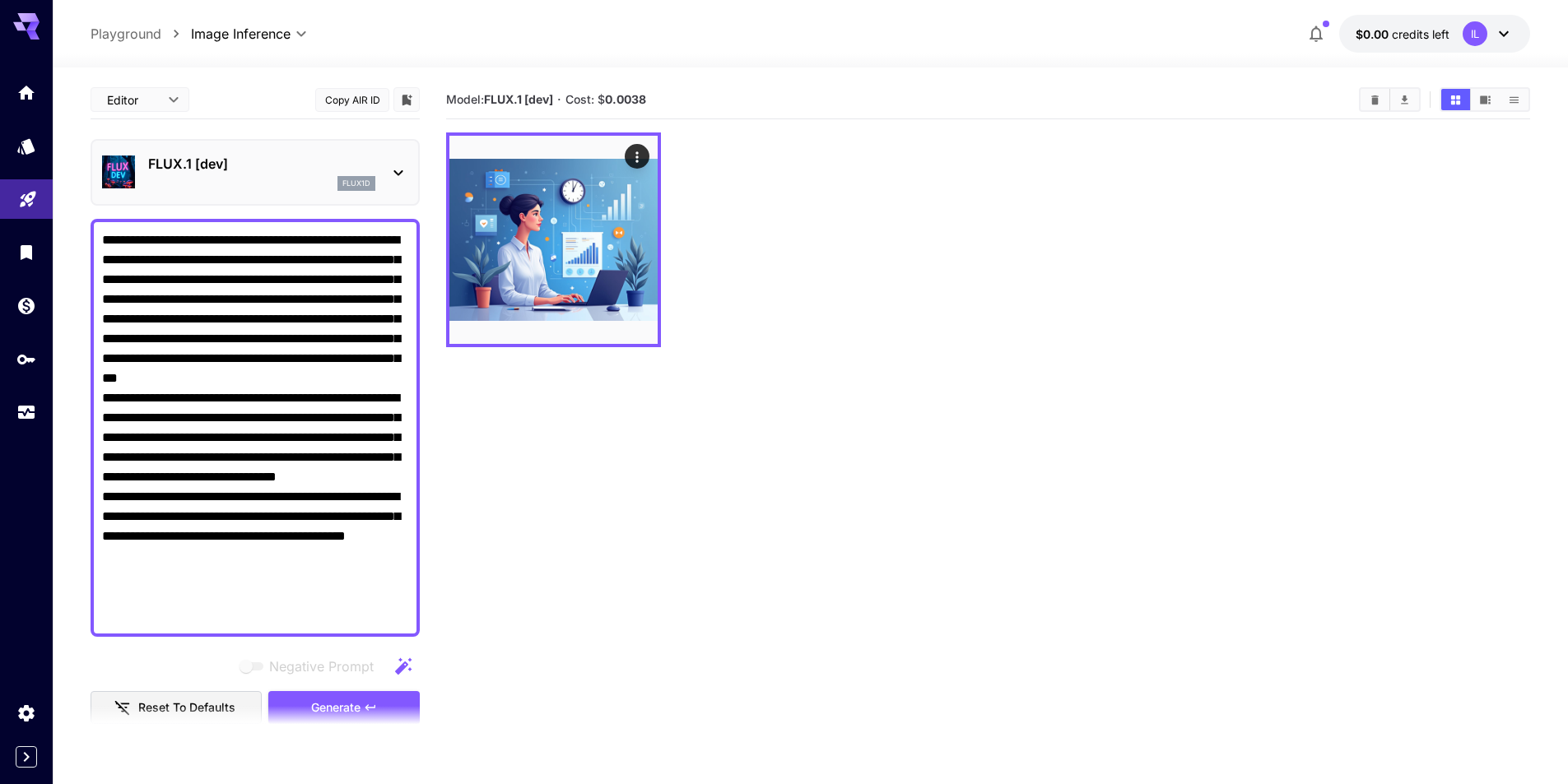
click at [676, 99] on section "Model: FLUX.1 [dev] · Cost: $ 0.0038" at bounding box center [896, 100] width 899 height 20
click at [651, 99] on section "Model: FLUX.1 [dev] · Cost: $ 0.0038" at bounding box center [896, 100] width 899 height 20
click at [646, 99] on b "0.0038" at bounding box center [625, 98] width 41 height 14
click at [603, 104] on span "Cost: $ 0.0038" at bounding box center [605, 98] width 81 height 14
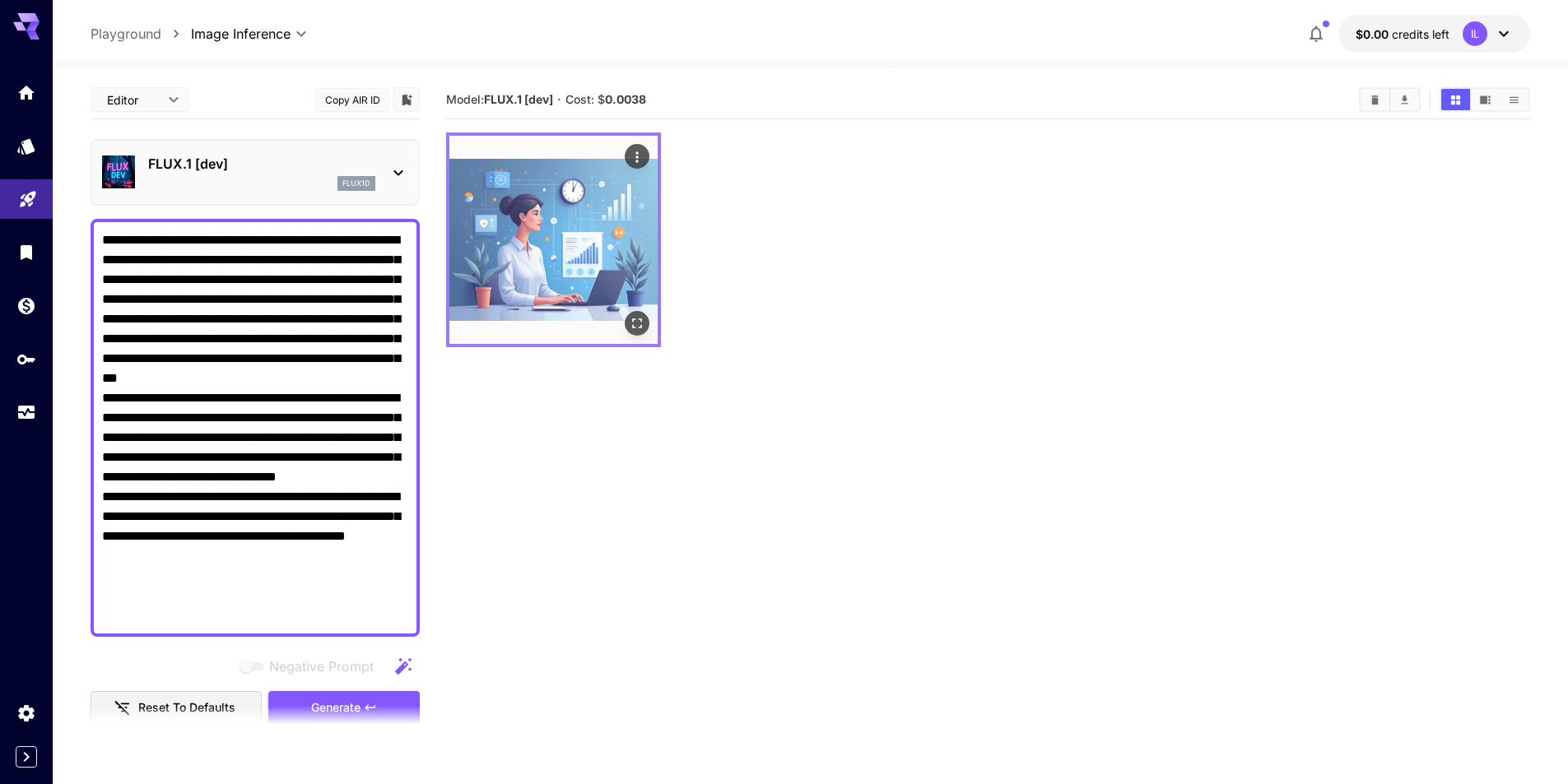
click at [645, 246] on img at bounding box center [553, 239] width 208 height 208
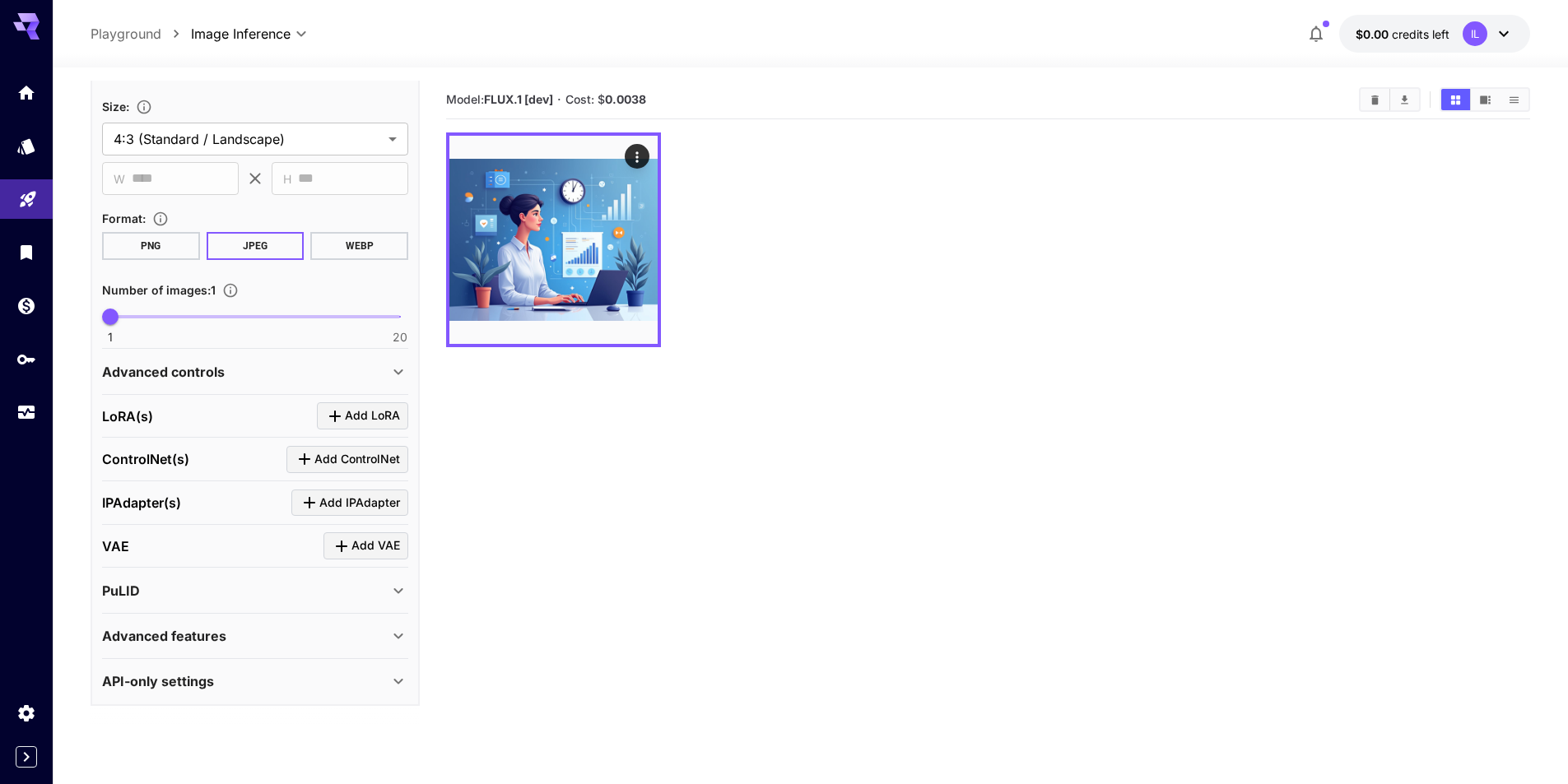
click at [268, 374] on div "Advanced controls" at bounding box center [244, 372] width 286 height 20
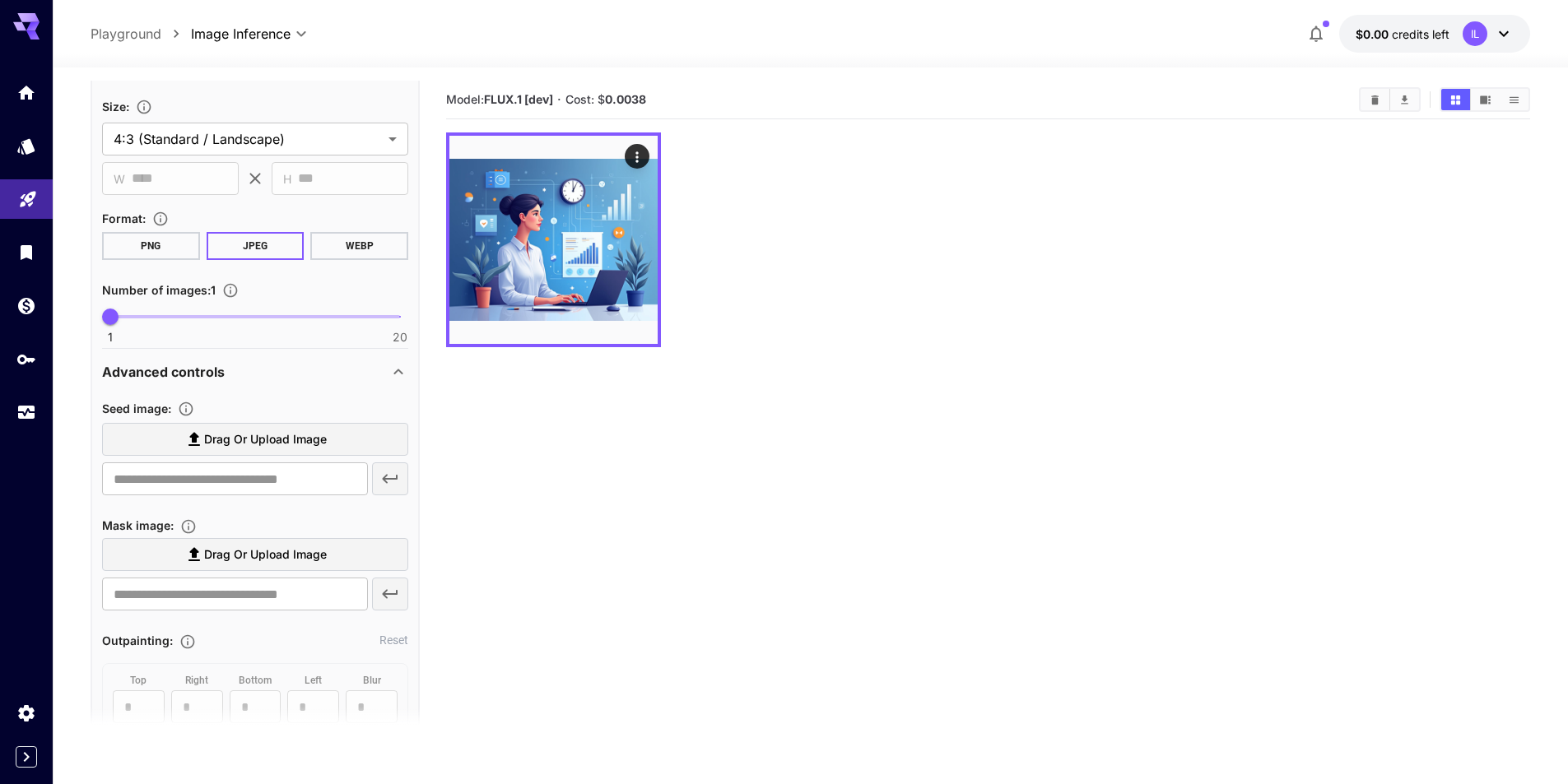
click at [264, 374] on div "Advanced controls" at bounding box center [244, 372] width 286 height 20
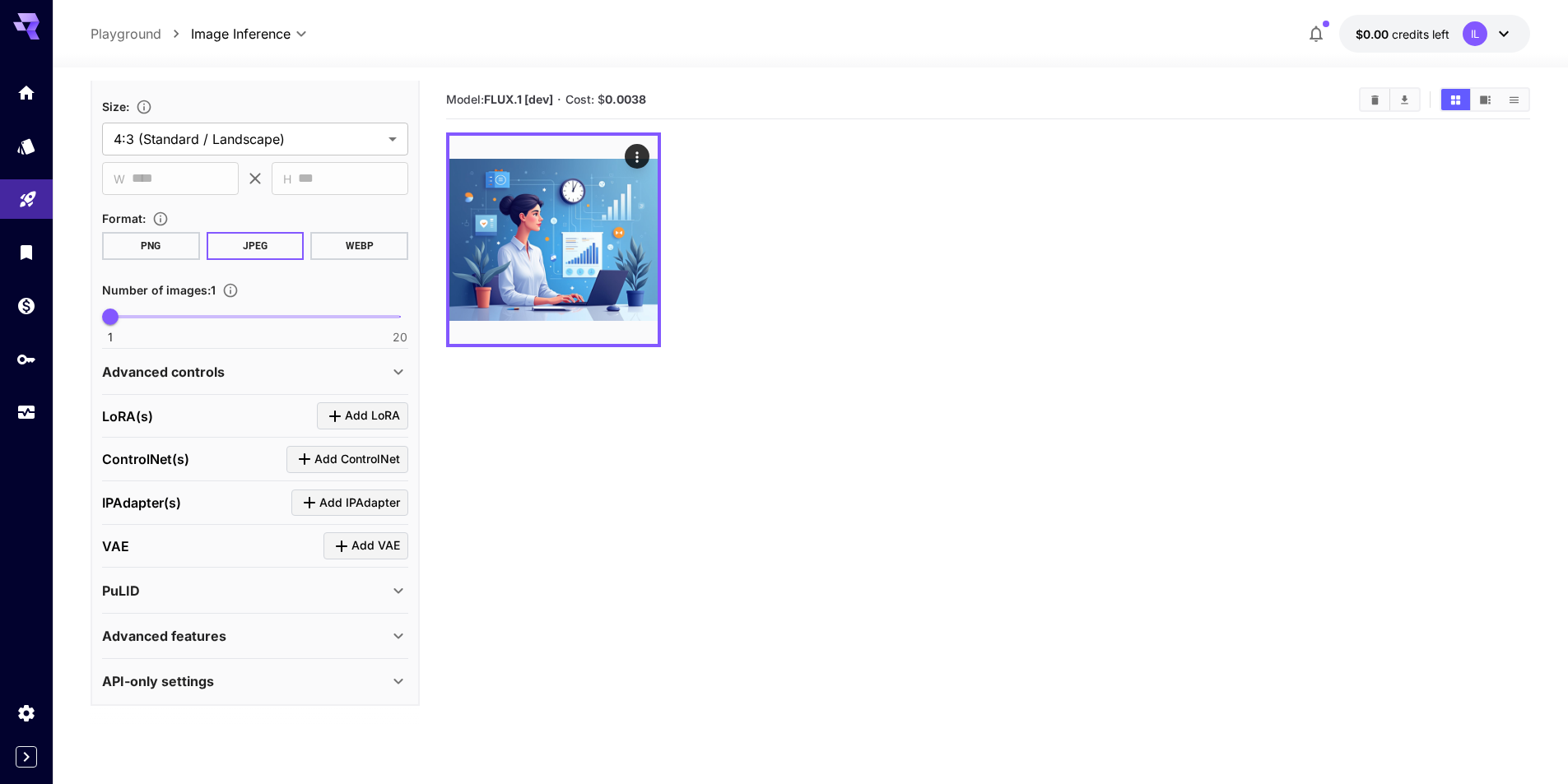
click at [214, 625] on div "Advanced features" at bounding box center [254, 636] width 306 height 39
click at [214, 621] on div "Advanced features" at bounding box center [254, 636] width 306 height 39
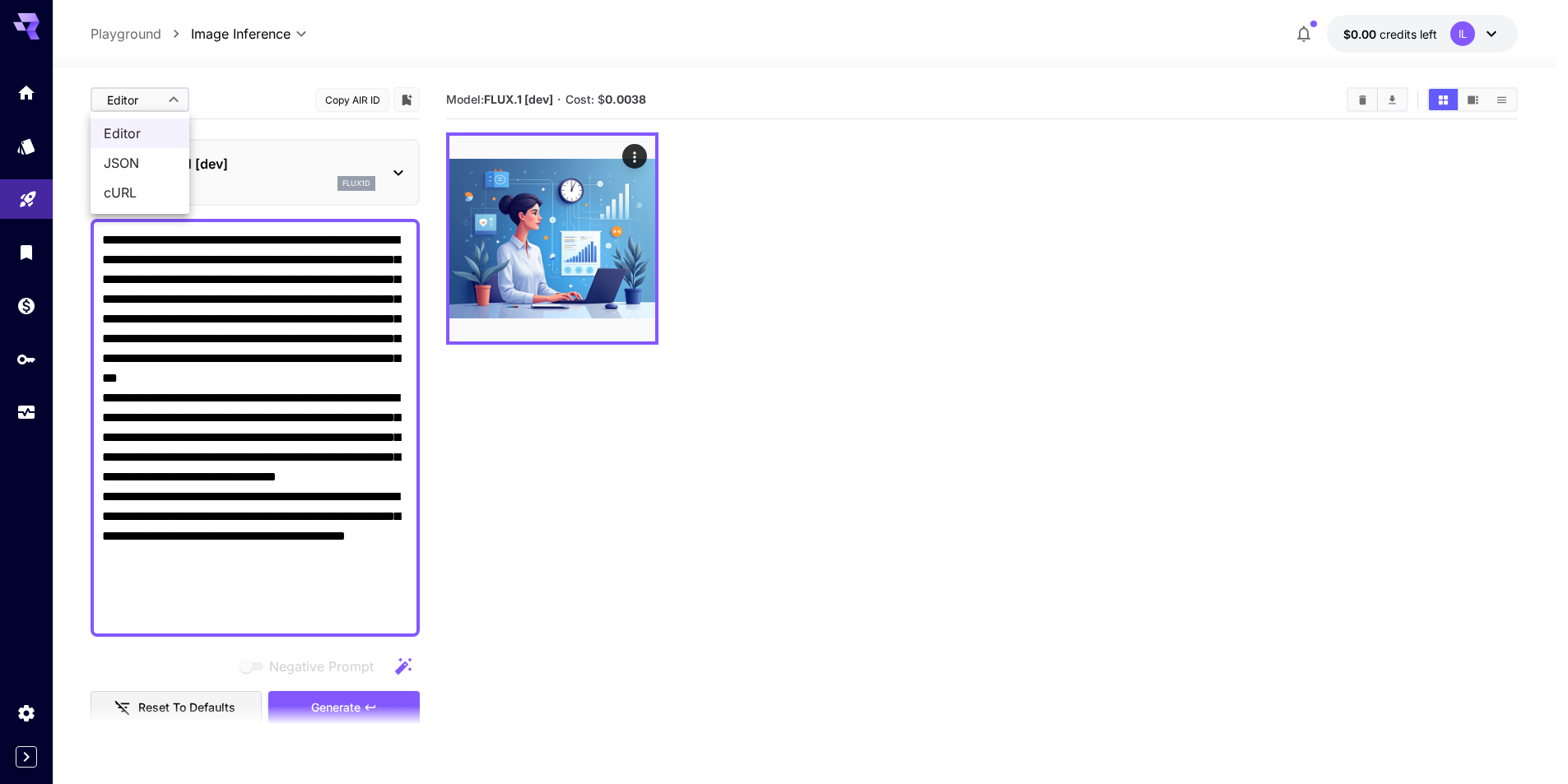
click at [161, 108] on body "**********" at bounding box center [784, 457] width 1568 height 914
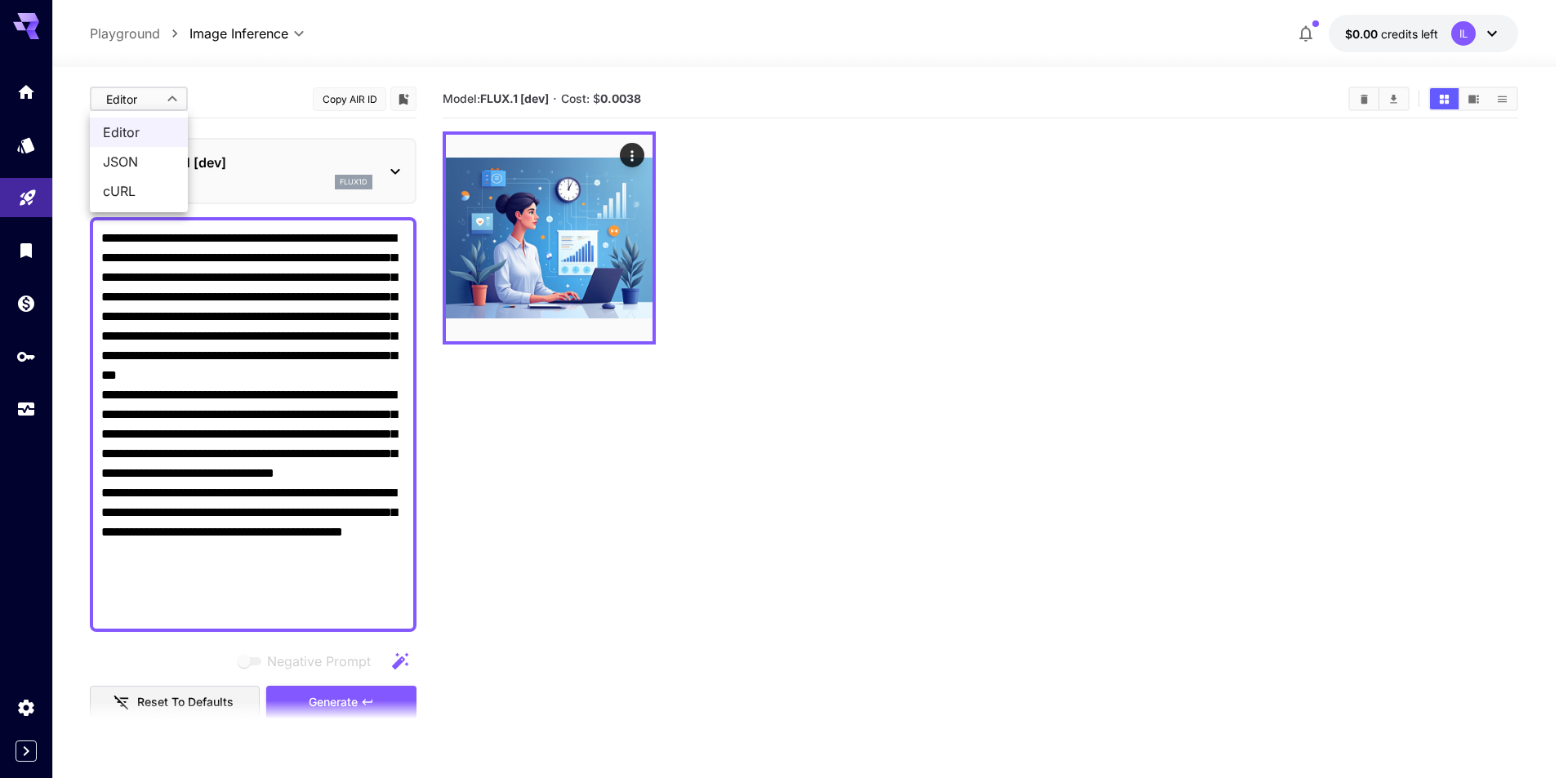
click at [243, 69] on div at bounding box center [784, 389] width 1568 height 778
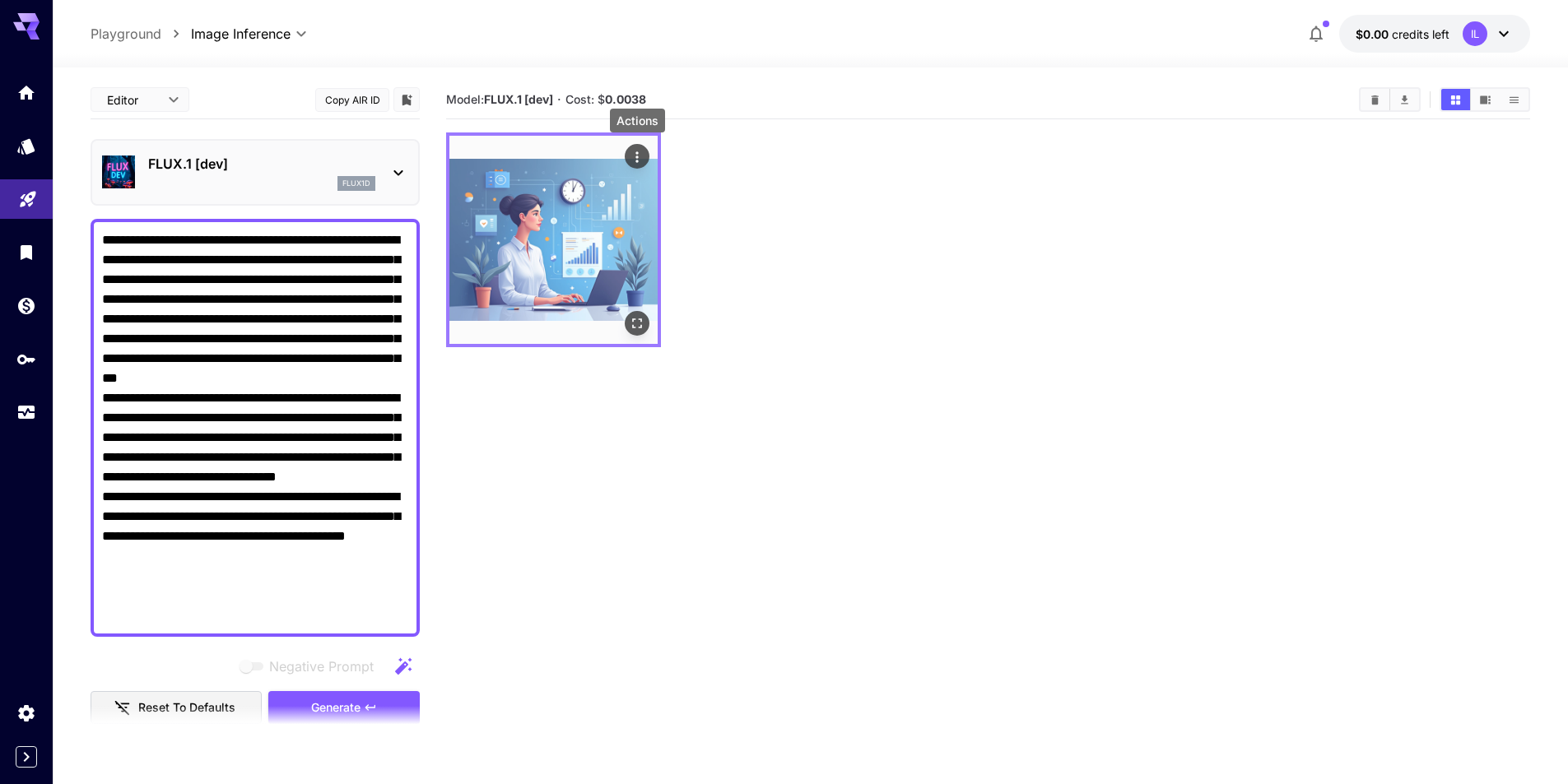
click at [638, 151] on icon "Actions" at bounding box center [637, 157] width 16 height 16
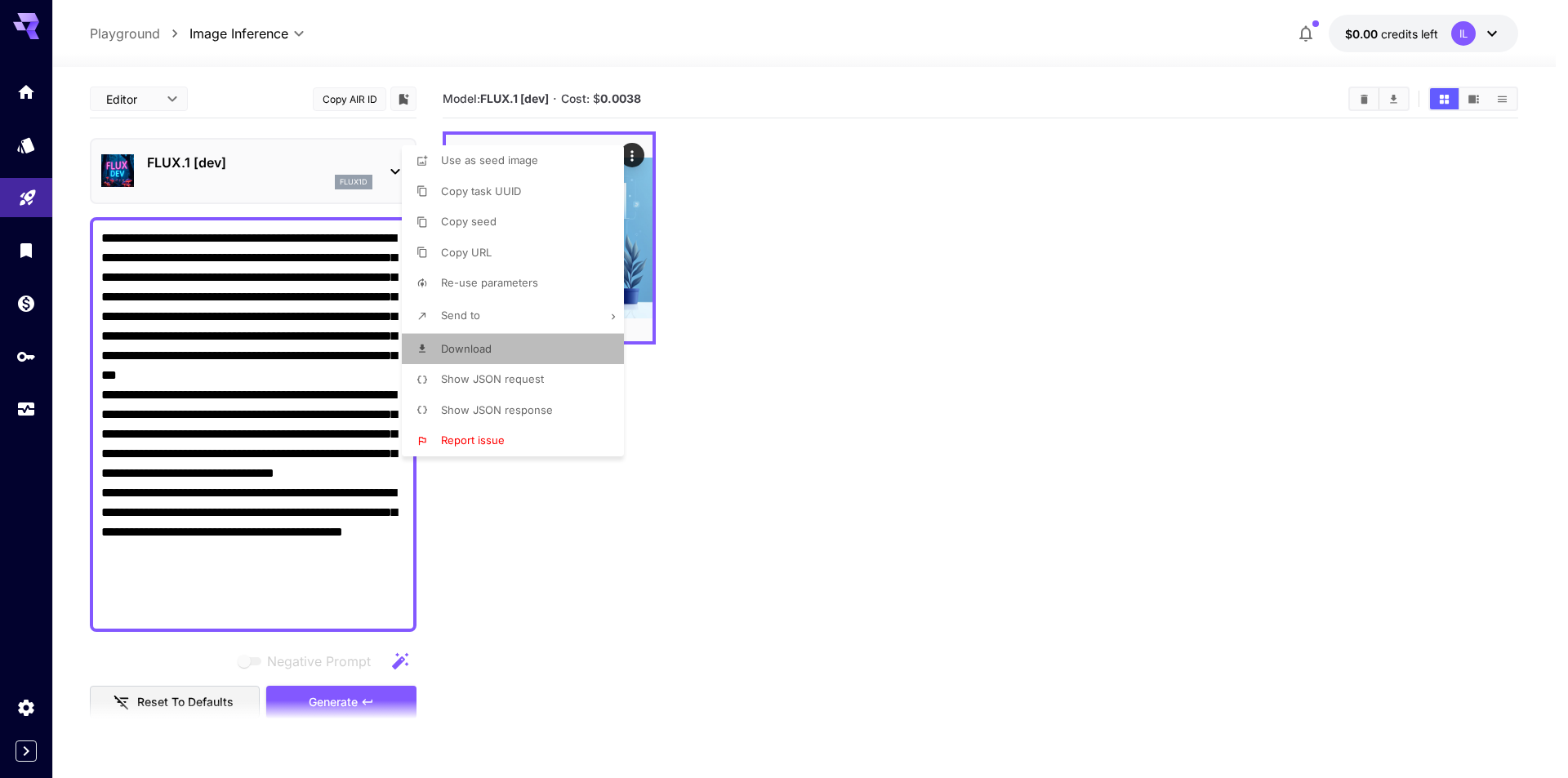
click at [555, 335] on li "Download" at bounding box center [518, 350] width 232 height 31
click at [1077, 170] on div at bounding box center [784, 389] width 1568 height 778
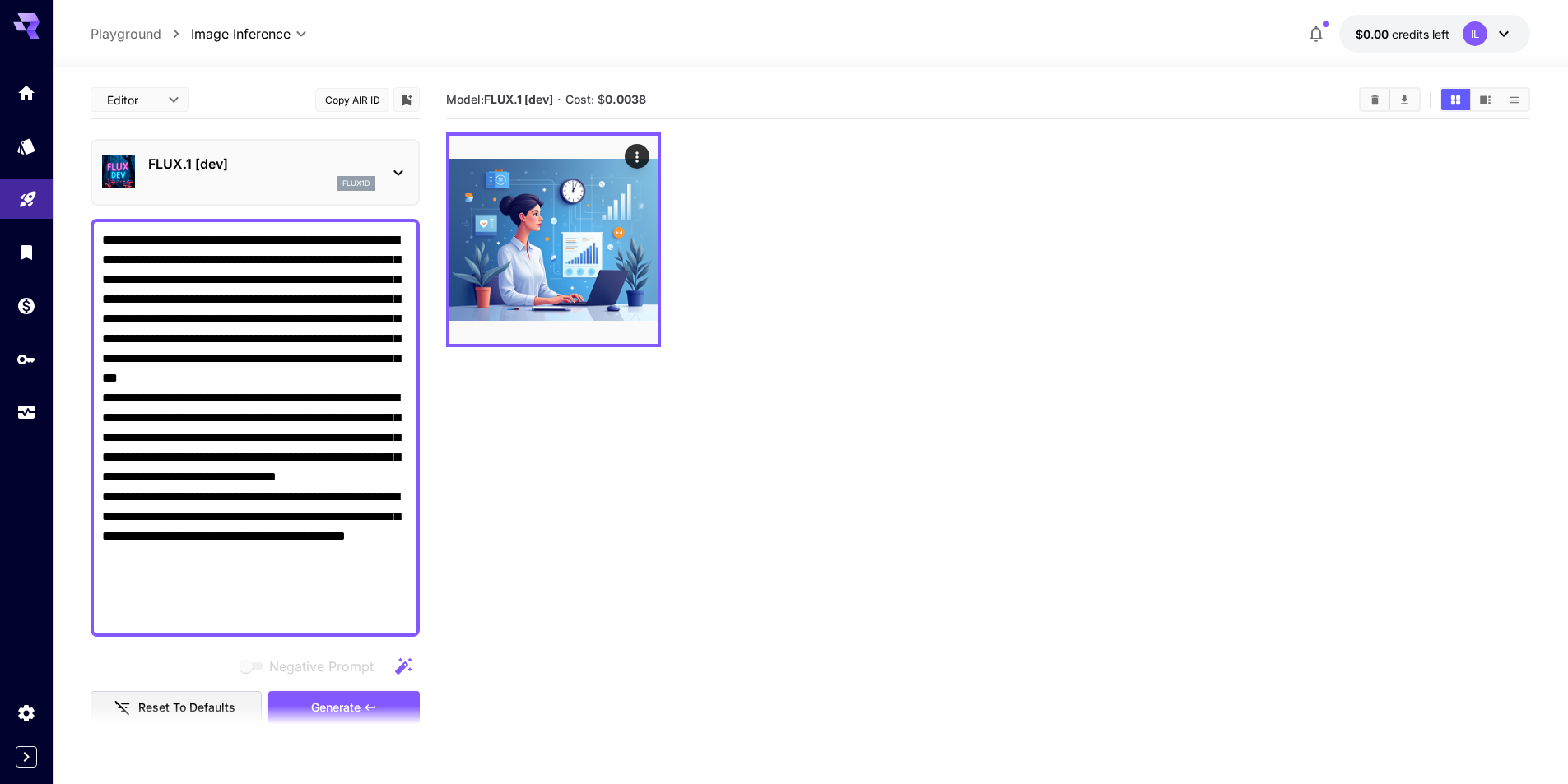
click at [29, 280] on div at bounding box center [26, 253] width 53 height 360
click at [32, 299] on icon "Wallet" at bounding box center [28, 302] width 16 height 16
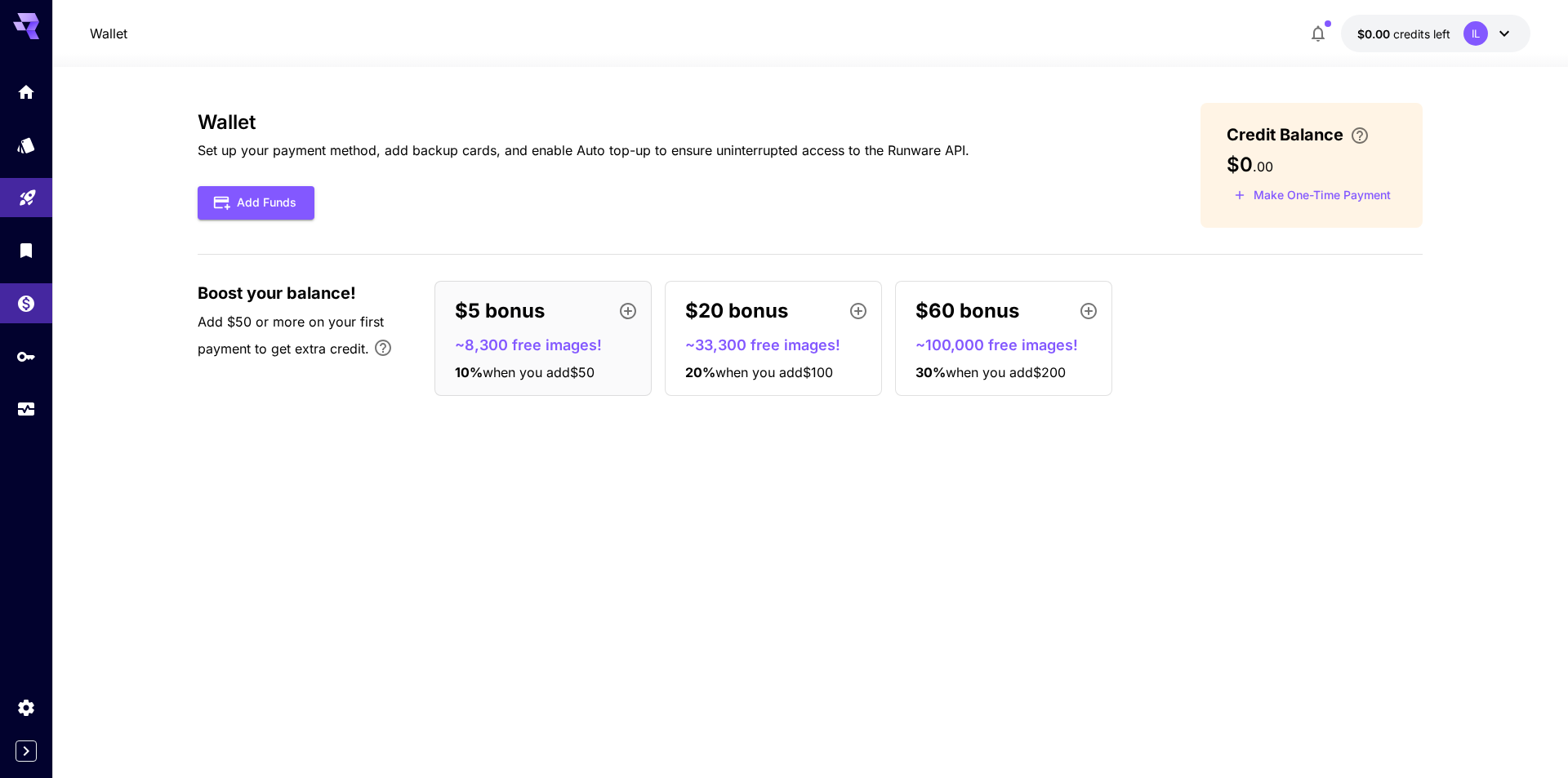
click at [1238, 155] on span "$0" at bounding box center [1240, 164] width 26 height 23
click at [1390, 68] on div "Wallet Set up your payment method, add backup cards, and enable Auto top-up to …" at bounding box center [810, 422] width 1225 height 711
click at [1402, 48] on div at bounding box center [810, 58] width 1516 height 20
click at [1423, 25] on p "$0.00 credits left" at bounding box center [1404, 33] width 93 height 17
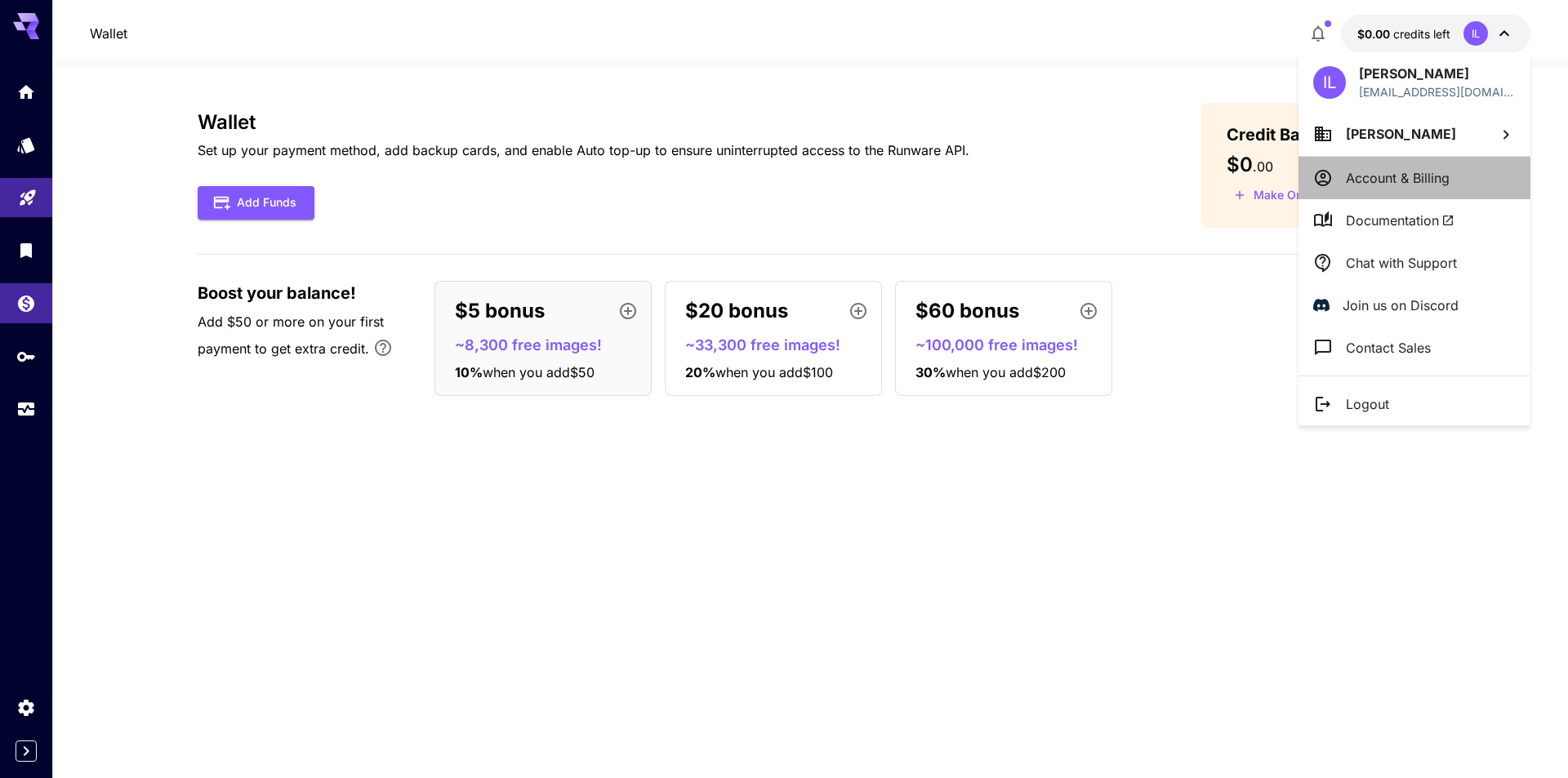
click at [1390, 169] on p "Account & Billing" at bounding box center [1398, 178] width 104 height 20
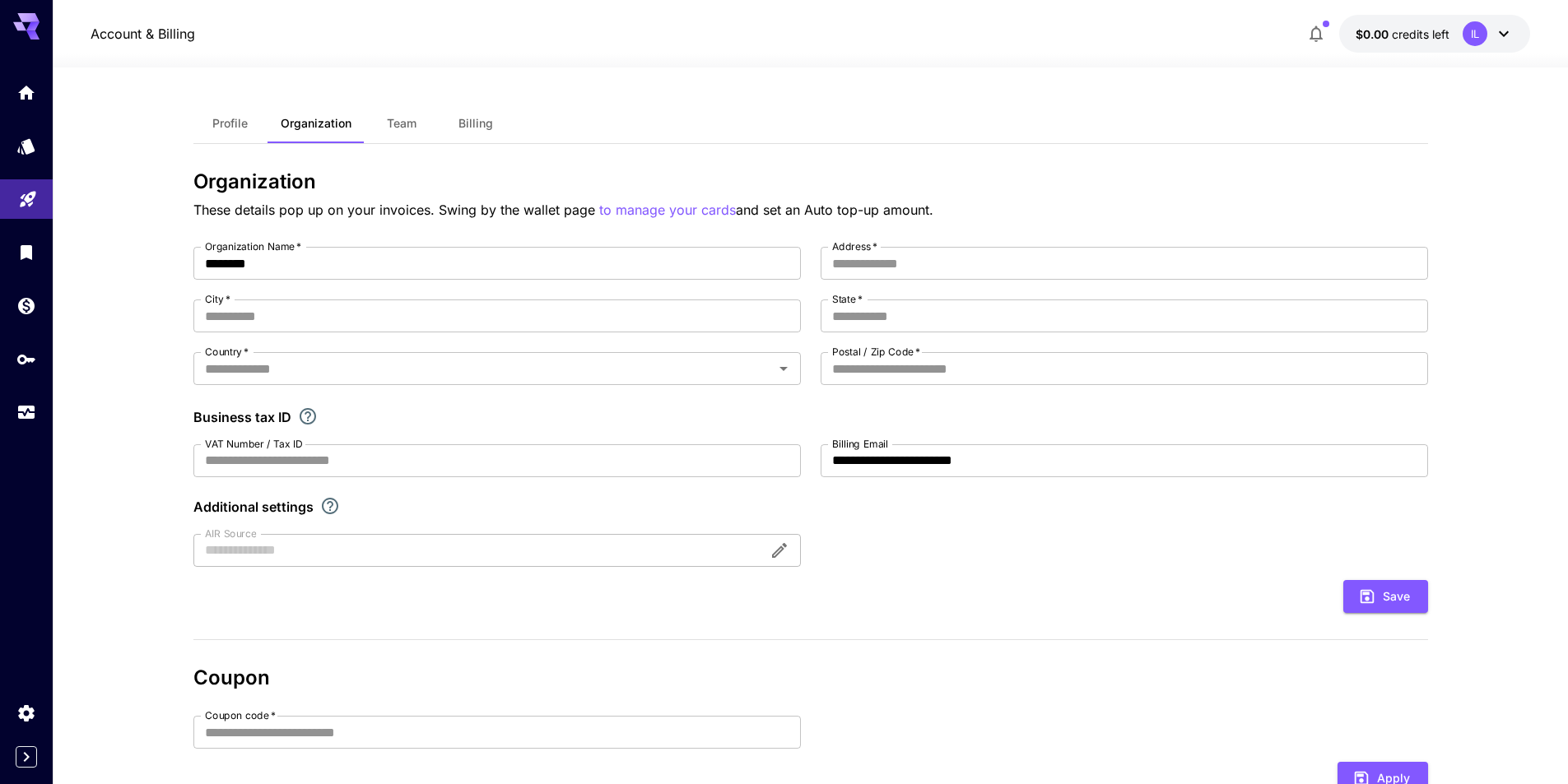
click at [496, 125] on button "Billing" at bounding box center [476, 123] width 74 height 39
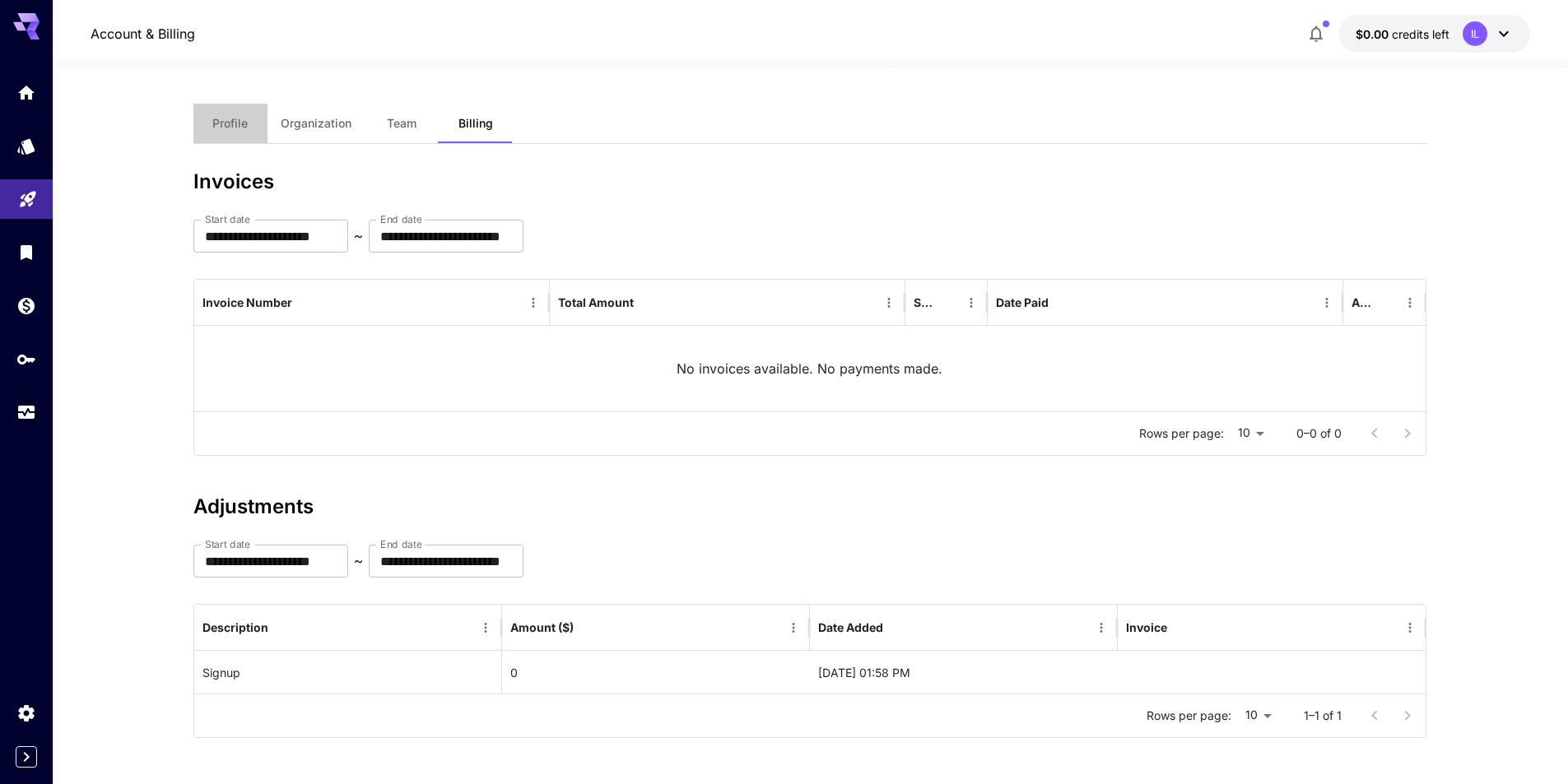
click at [241, 128] on span "Profile" at bounding box center [230, 124] width 35 height 15
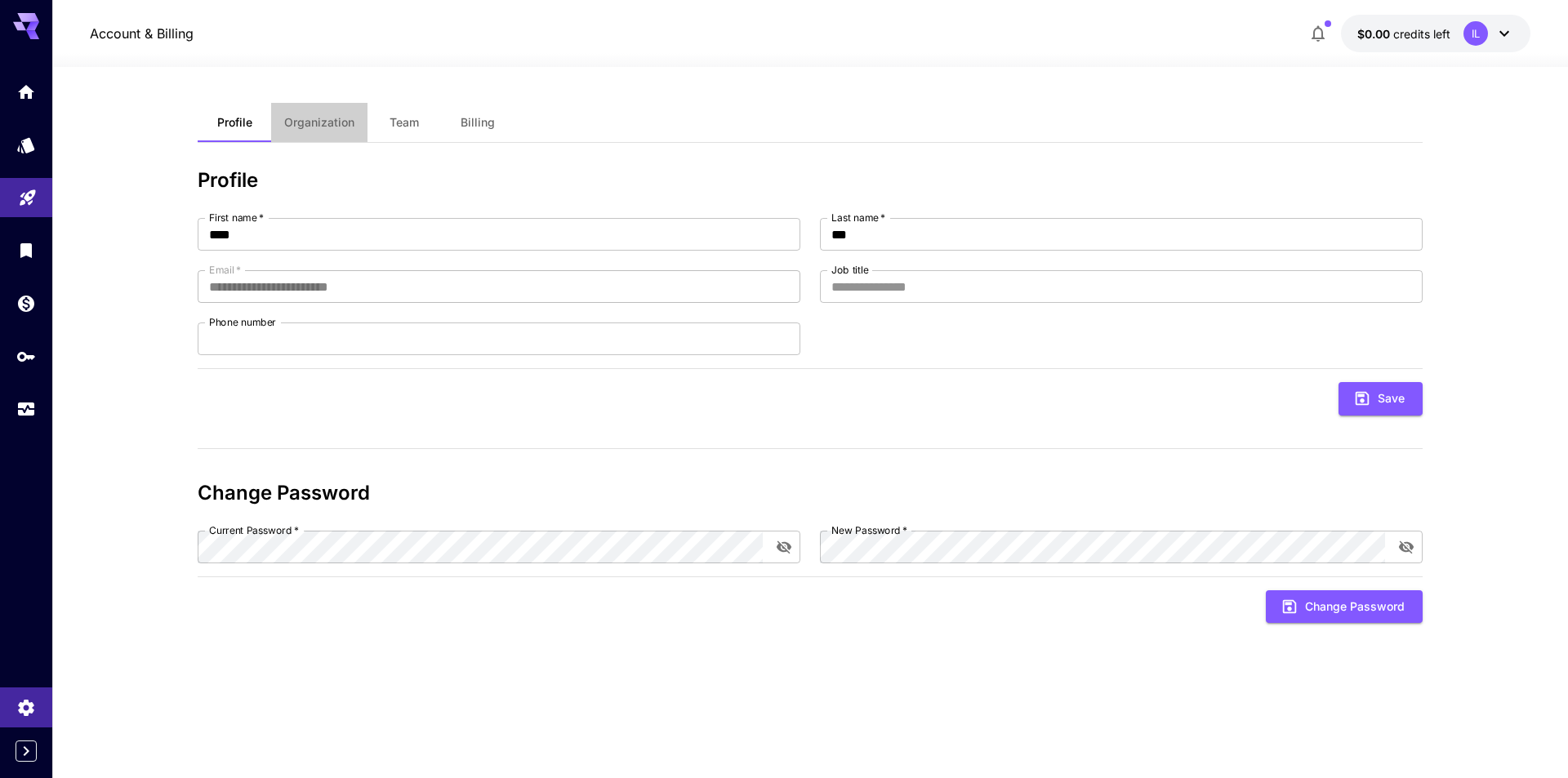
click at [330, 131] on button "Organization" at bounding box center [319, 122] width 96 height 39
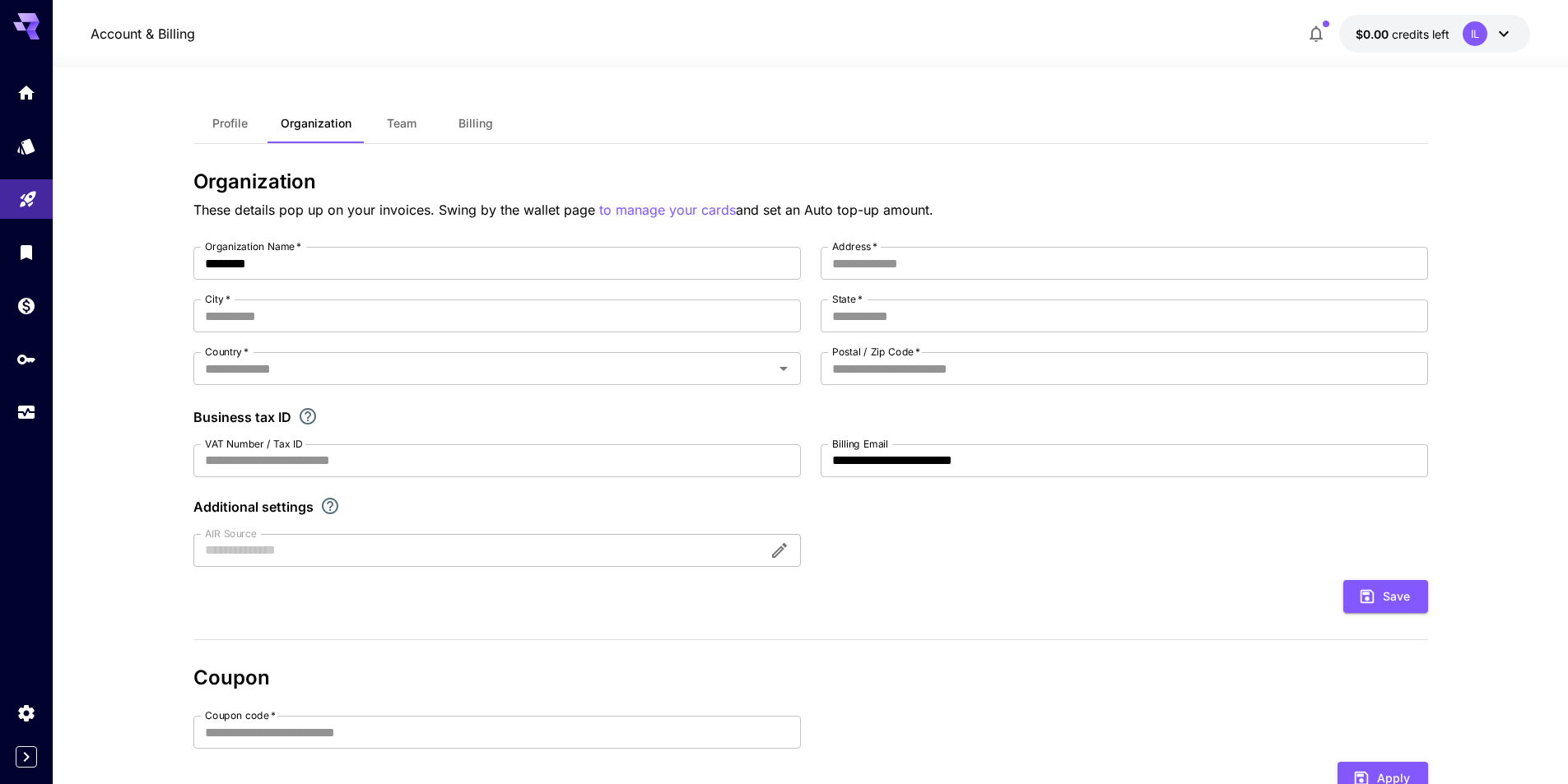
click at [402, 124] on span "Team" at bounding box center [402, 124] width 30 height 15
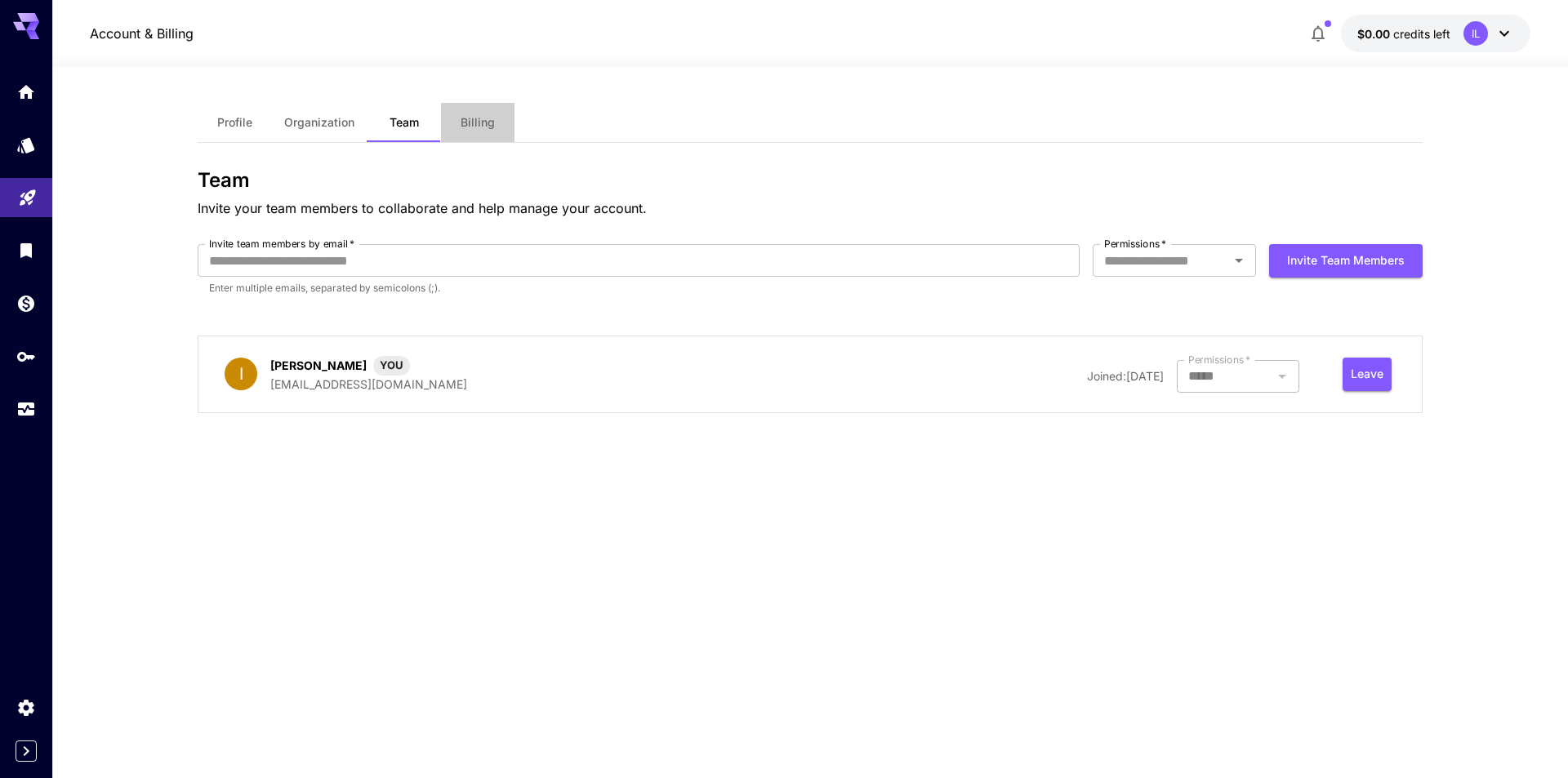
click at [464, 123] on span "Billing" at bounding box center [478, 123] width 34 height 14
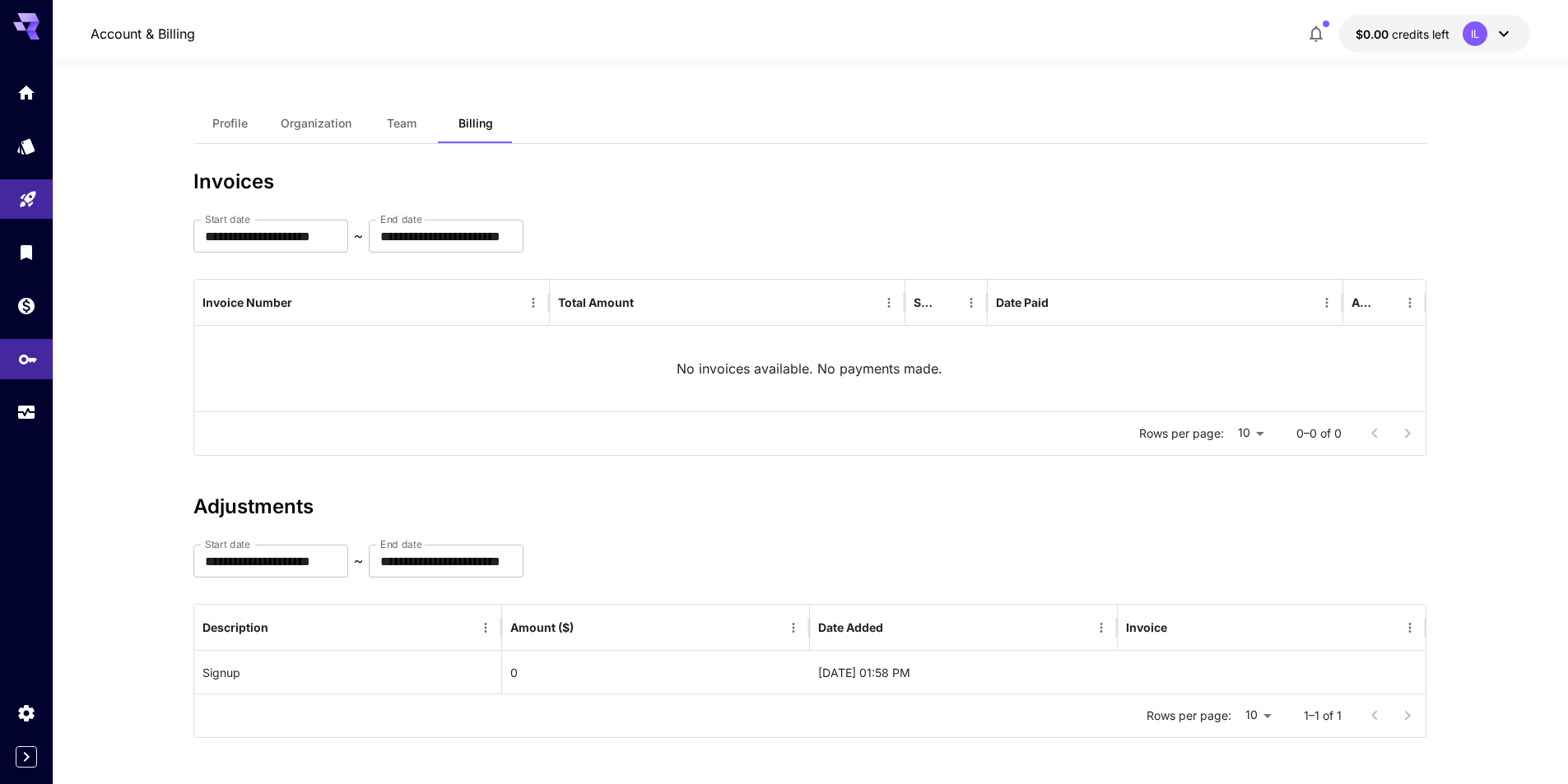
click at [29, 370] on link at bounding box center [26, 359] width 53 height 40
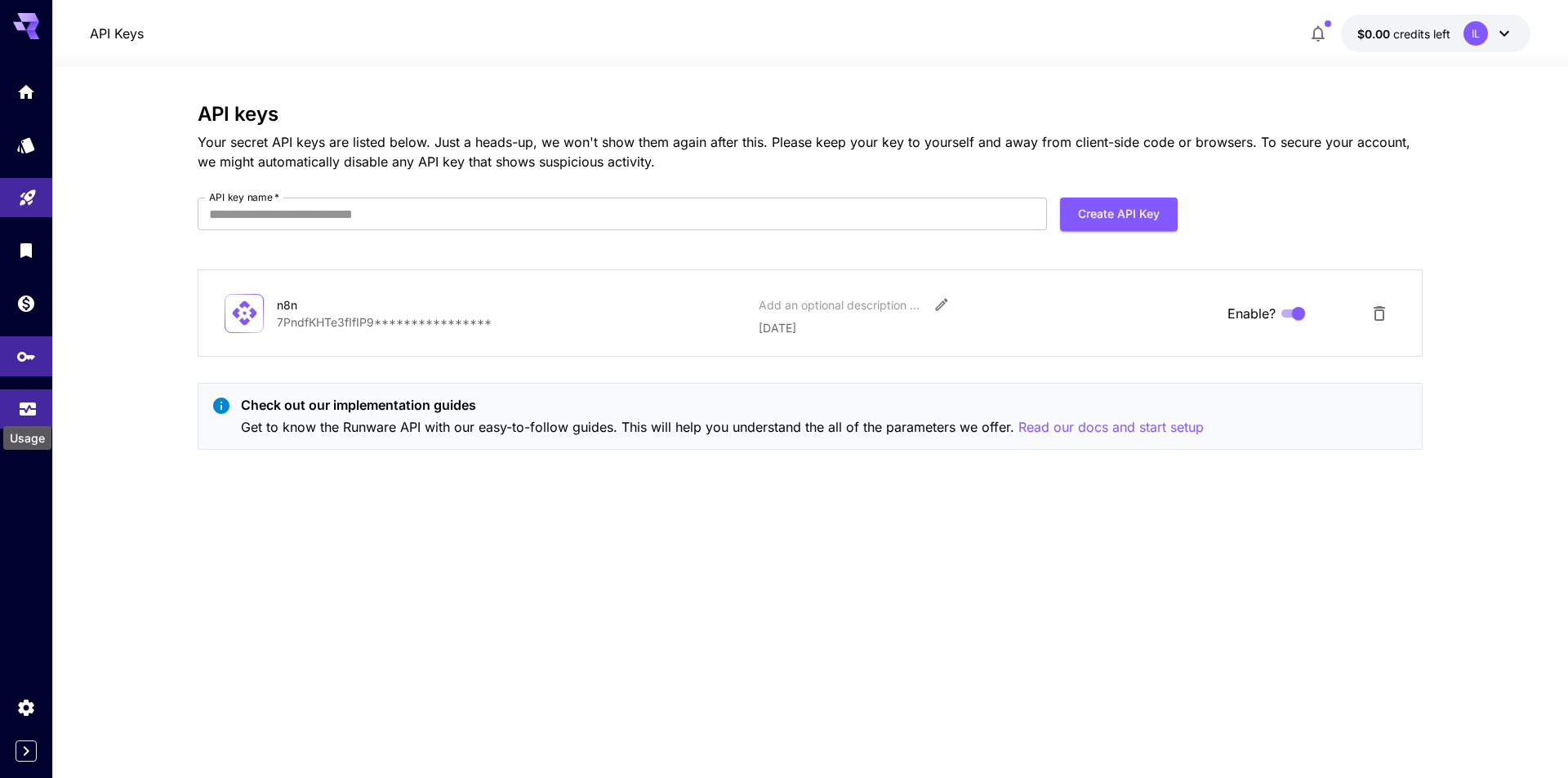
click at [26, 399] on icon "Usage" at bounding box center [28, 401] width 16 height 8
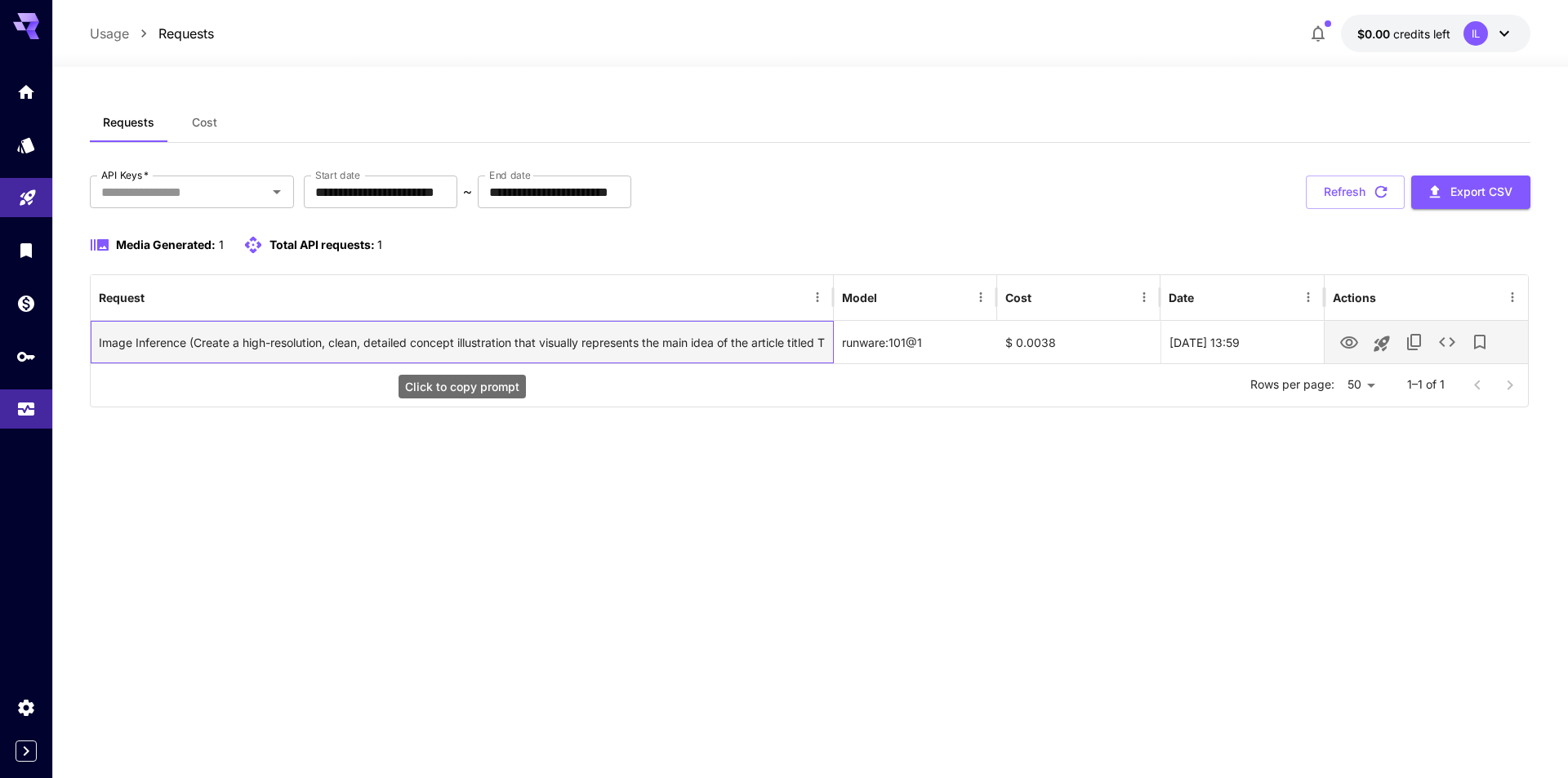
click at [143, 352] on div "Image Inference (Create a high-resolution, clean, detailed concept illustration…" at bounding box center [462, 343] width 725 height 41
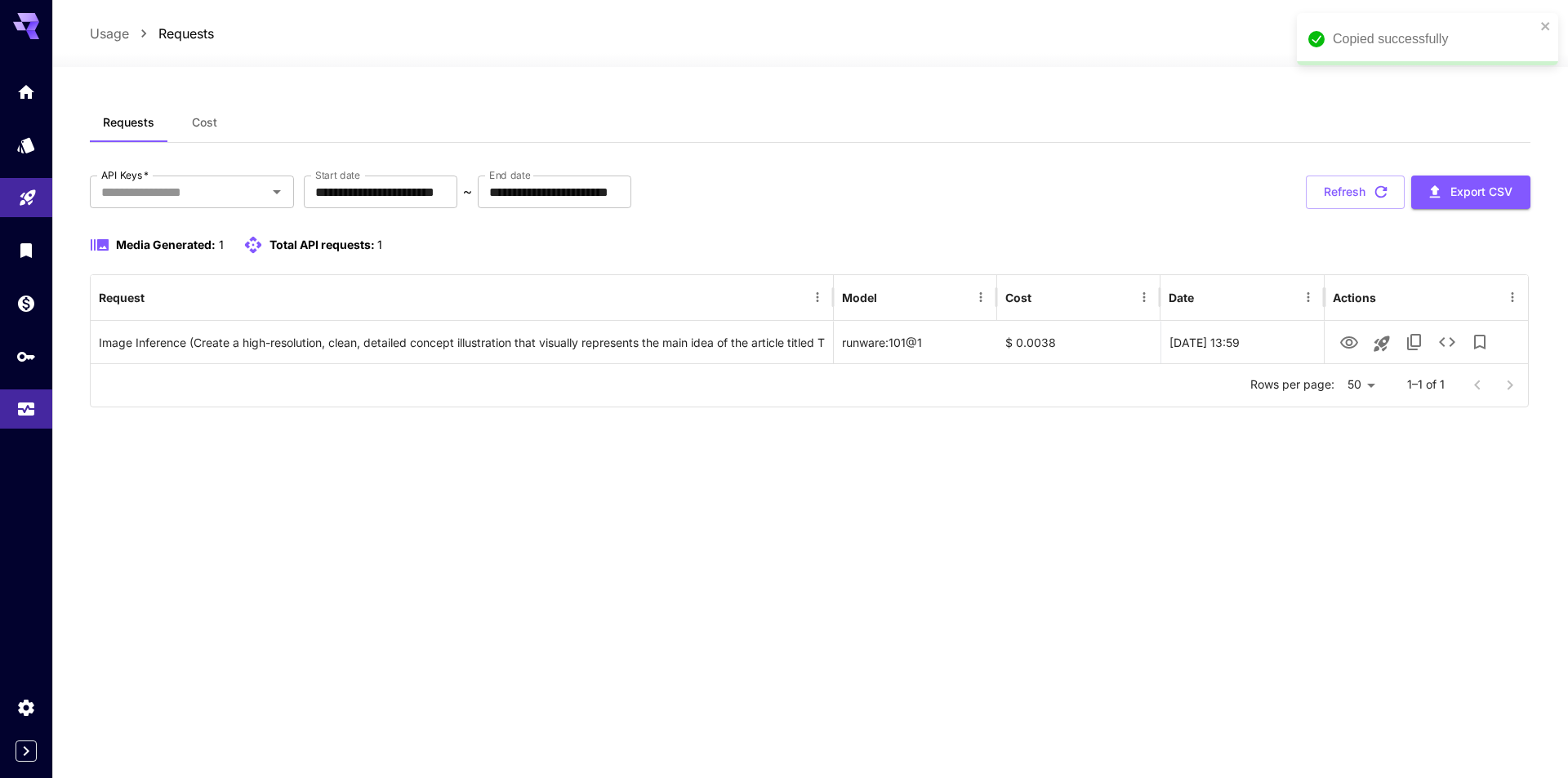
click at [796, 519] on div "**********" at bounding box center [810, 422] width 1440 height 639
click at [43, 159] on link at bounding box center [26, 145] width 52 height 40
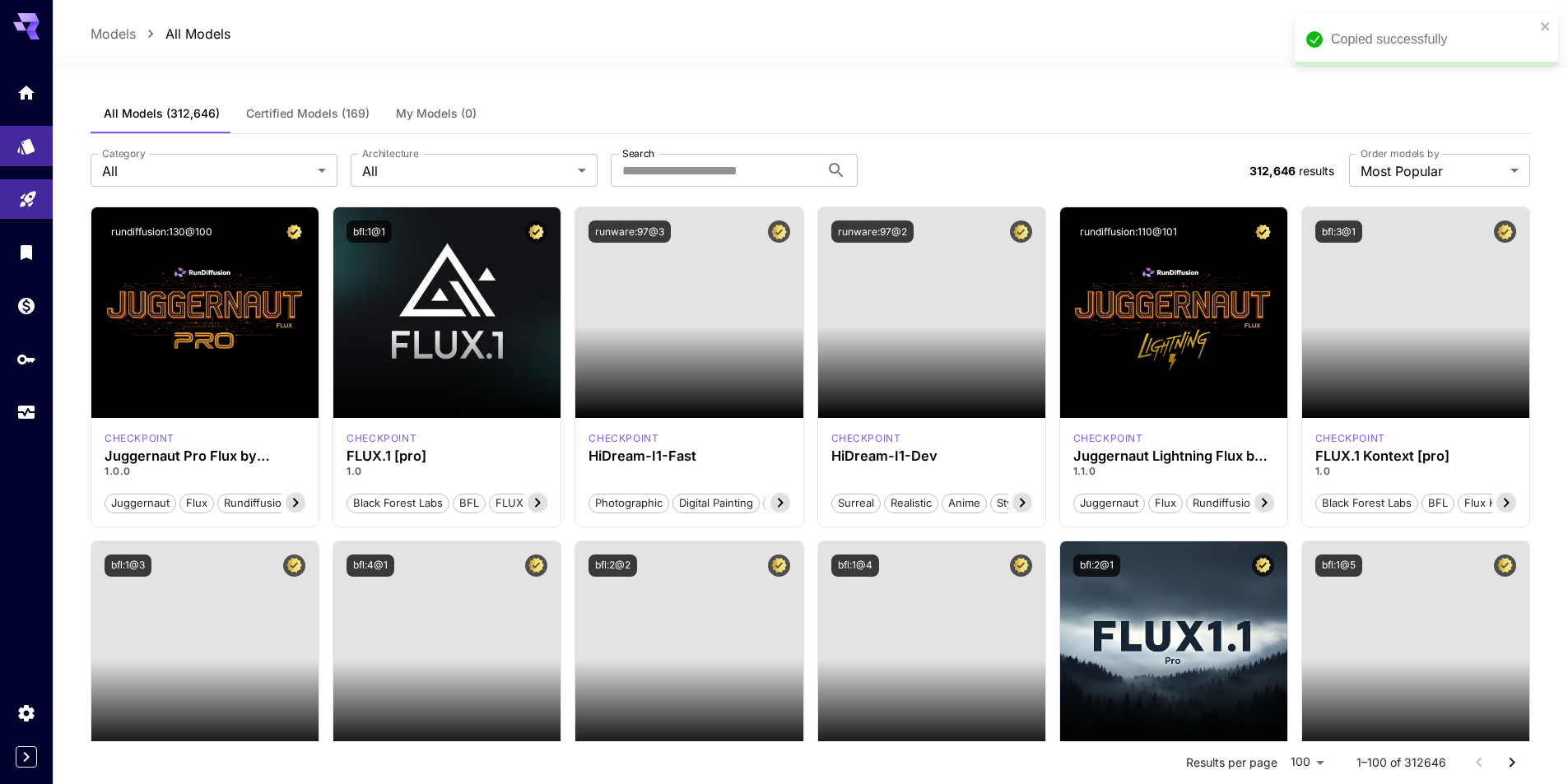
click at [39, 186] on link at bounding box center [26, 199] width 53 height 40
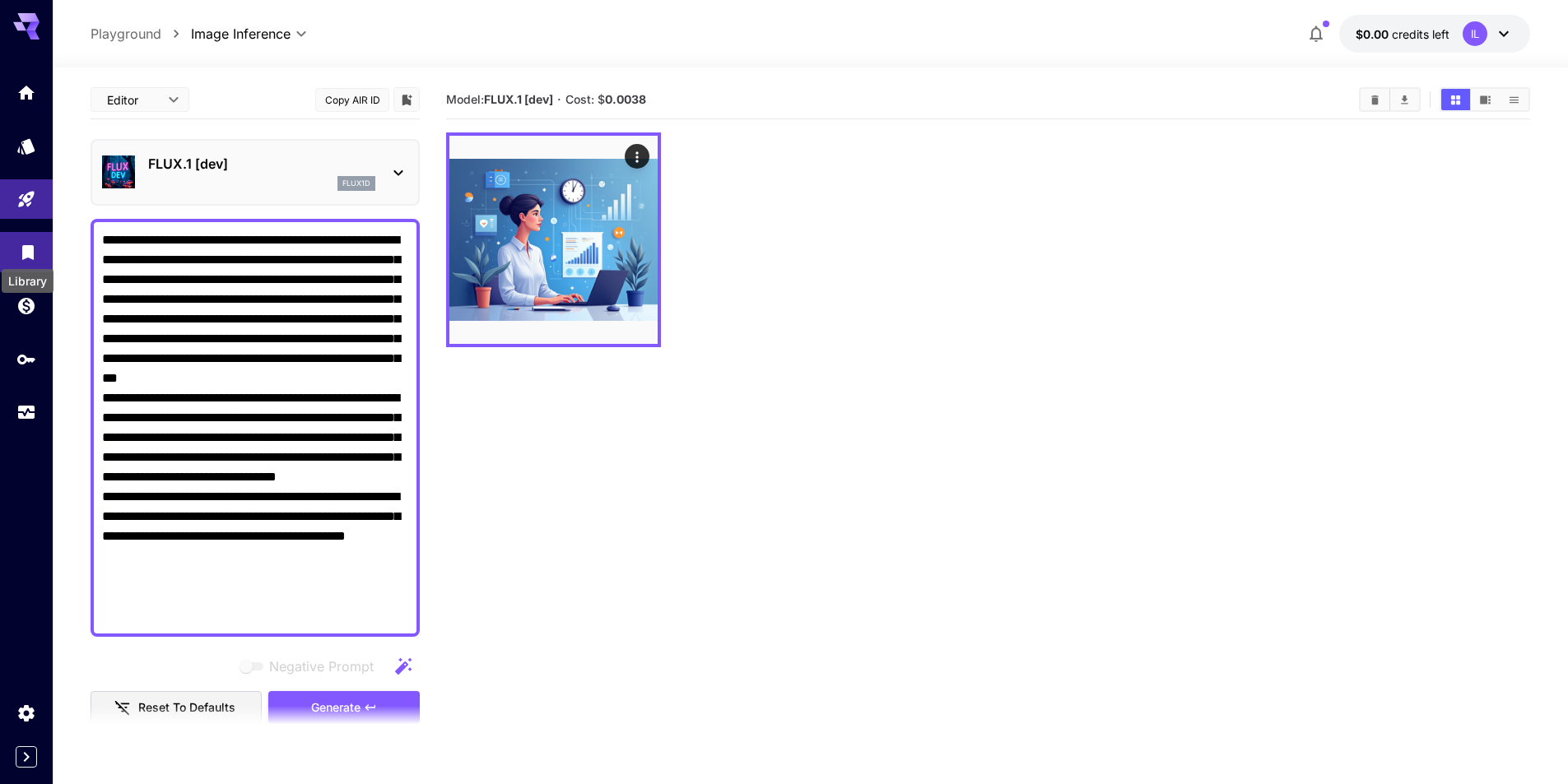
click at [25, 254] on icon "Library" at bounding box center [27, 248] width 12 height 15
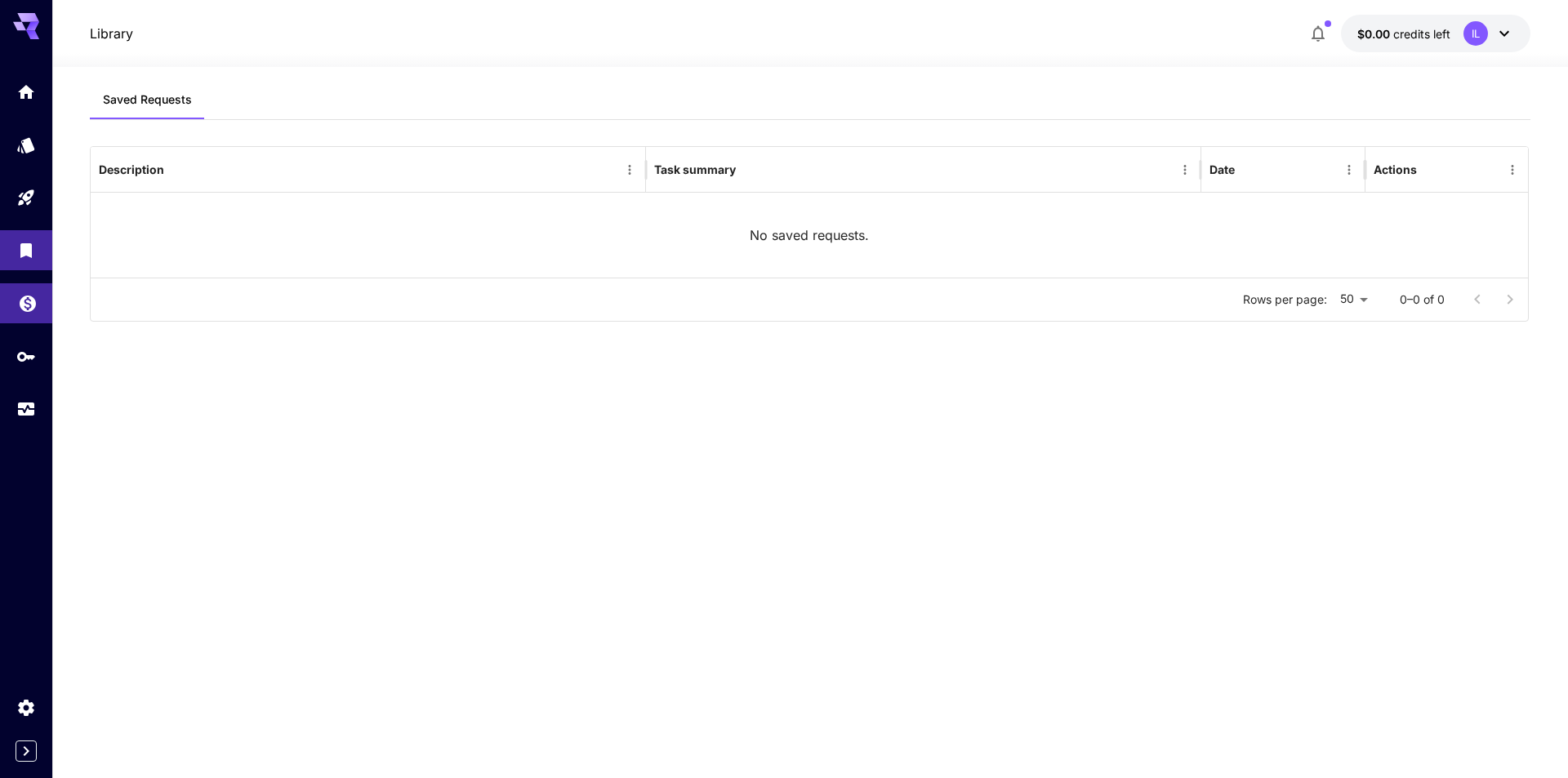
click at [36, 299] on icon "Wallet" at bounding box center [28, 299] width 20 height 20
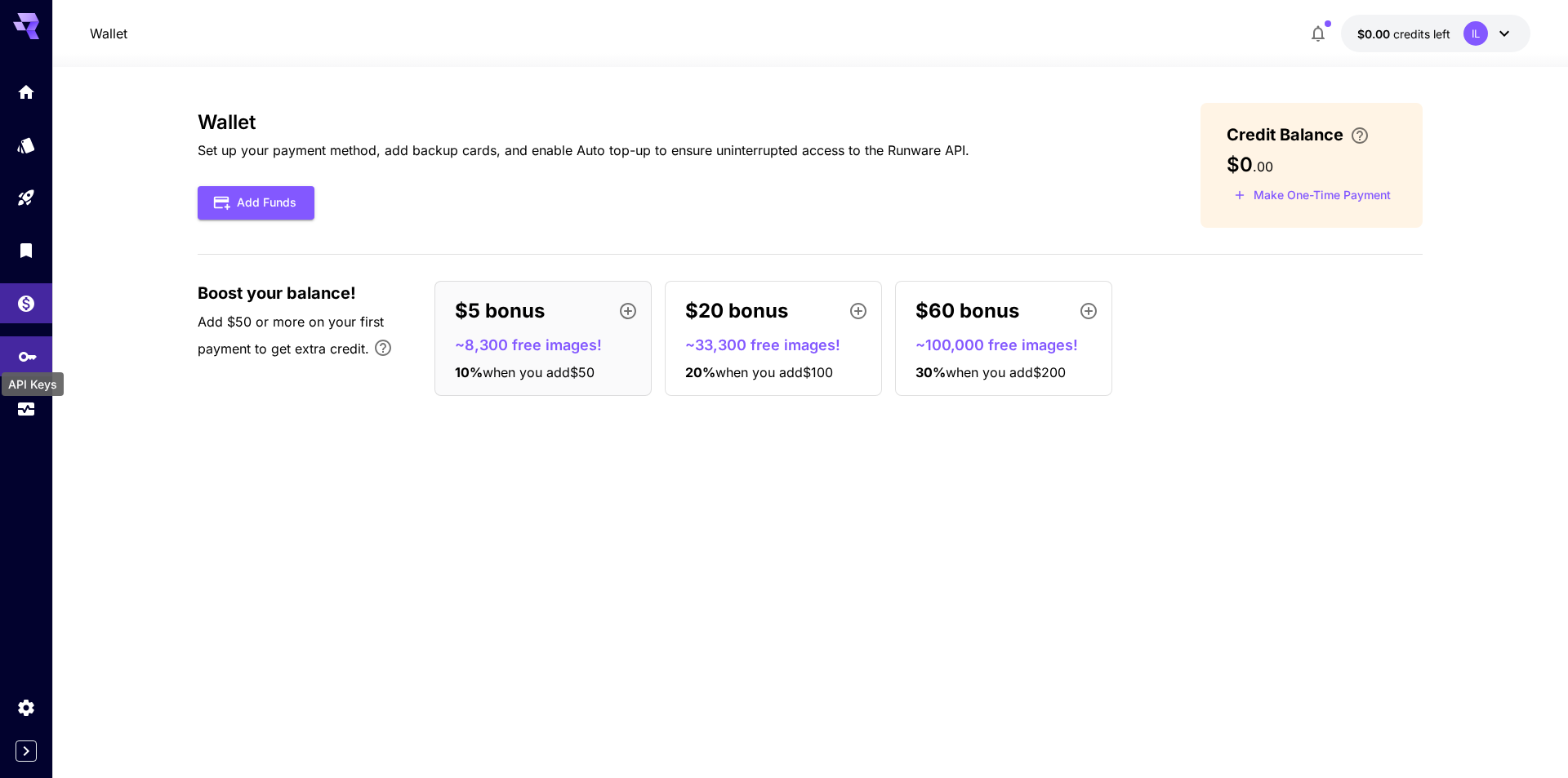
click at [22, 356] on icon "API Keys" at bounding box center [28, 351] width 18 height 10
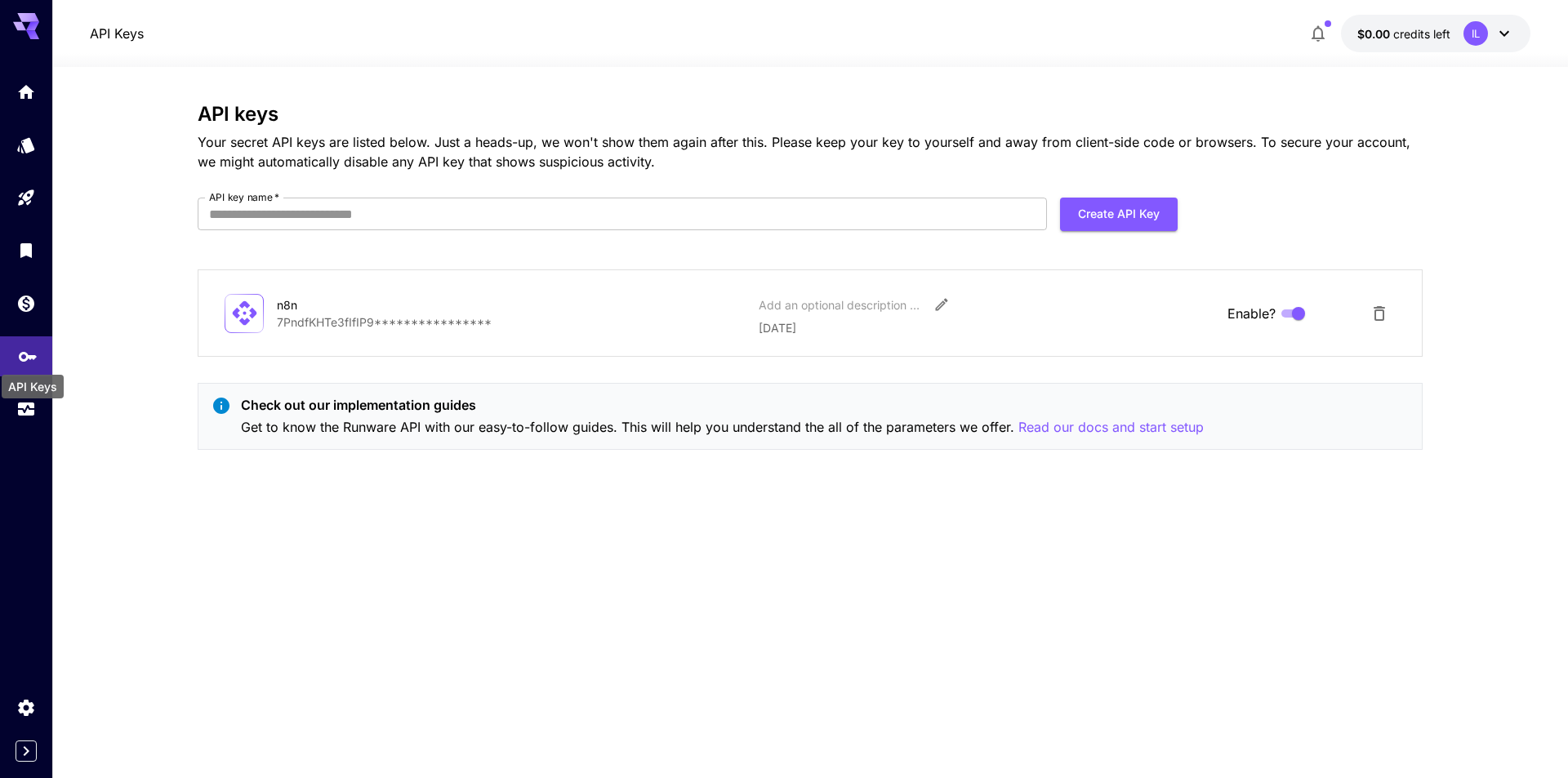
click at [22, 356] on icon "API Keys" at bounding box center [28, 351] width 18 height 10
click at [38, 86] on link at bounding box center [26, 92] width 52 height 40
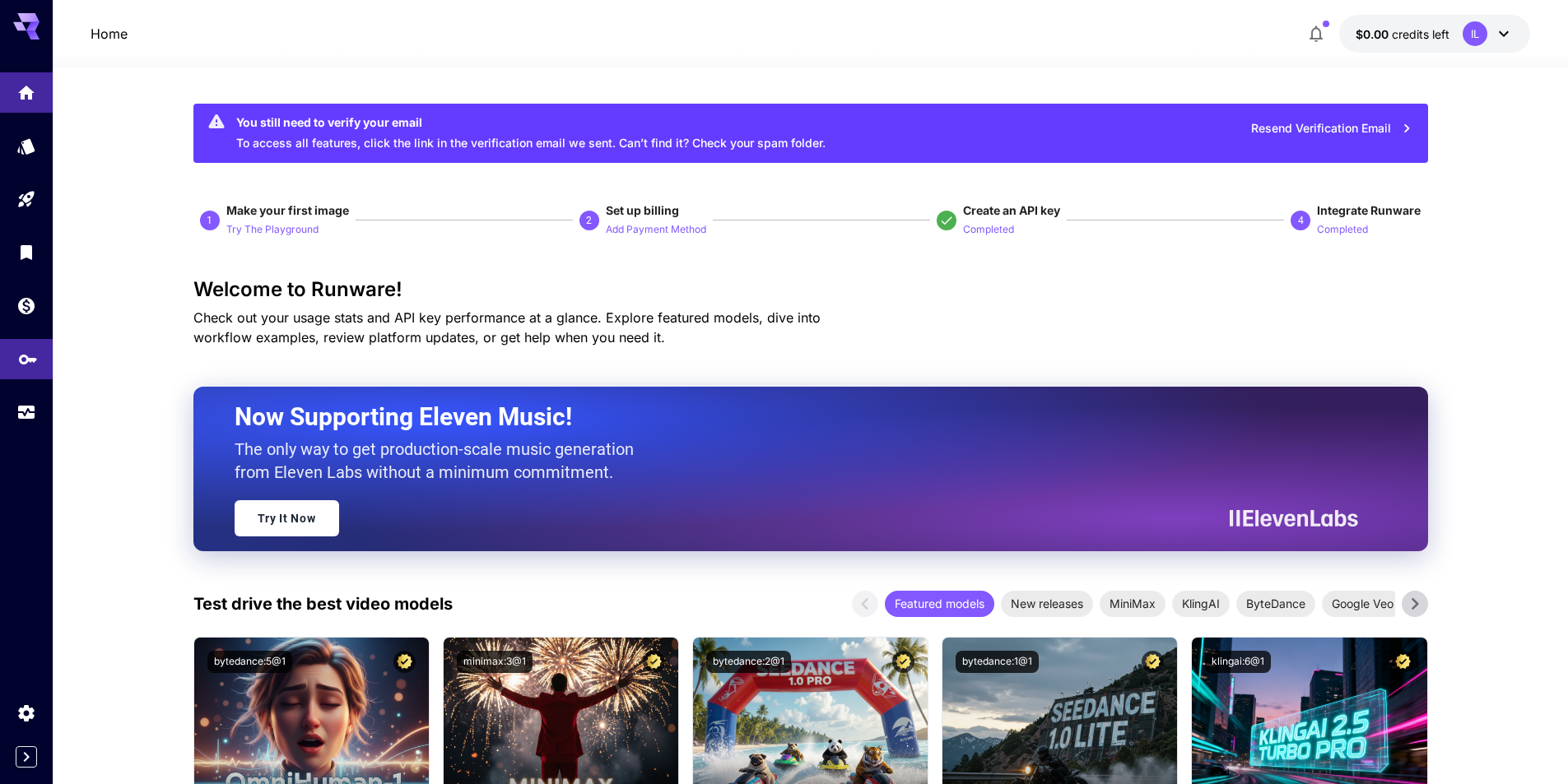
click at [21, 348] on icon "API Keys" at bounding box center [28, 354] width 20 height 20
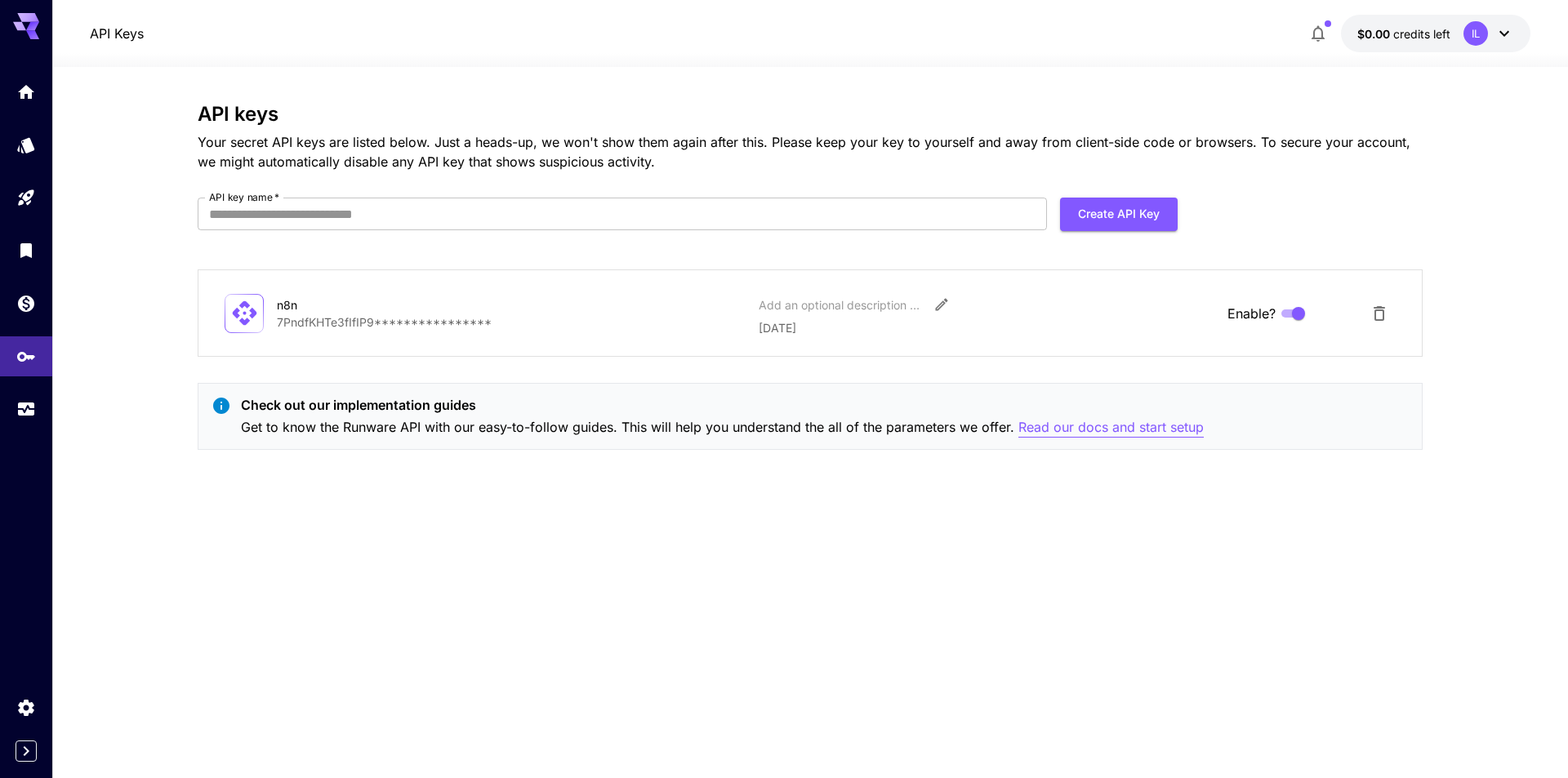
click at [1106, 429] on p "Read our docs and start setup" at bounding box center [1112, 427] width 186 height 21
